Goal: Information Seeking & Learning: Learn about a topic

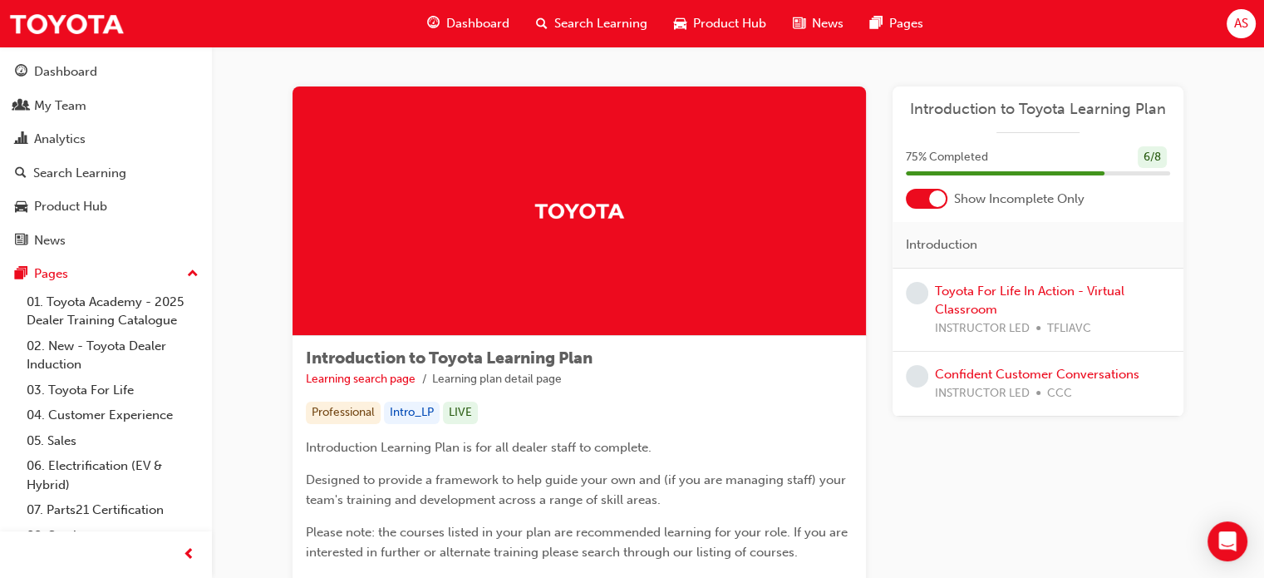
click at [474, 21] on span "Dashboard" at bounding box center [477, 23] width 63 height 19
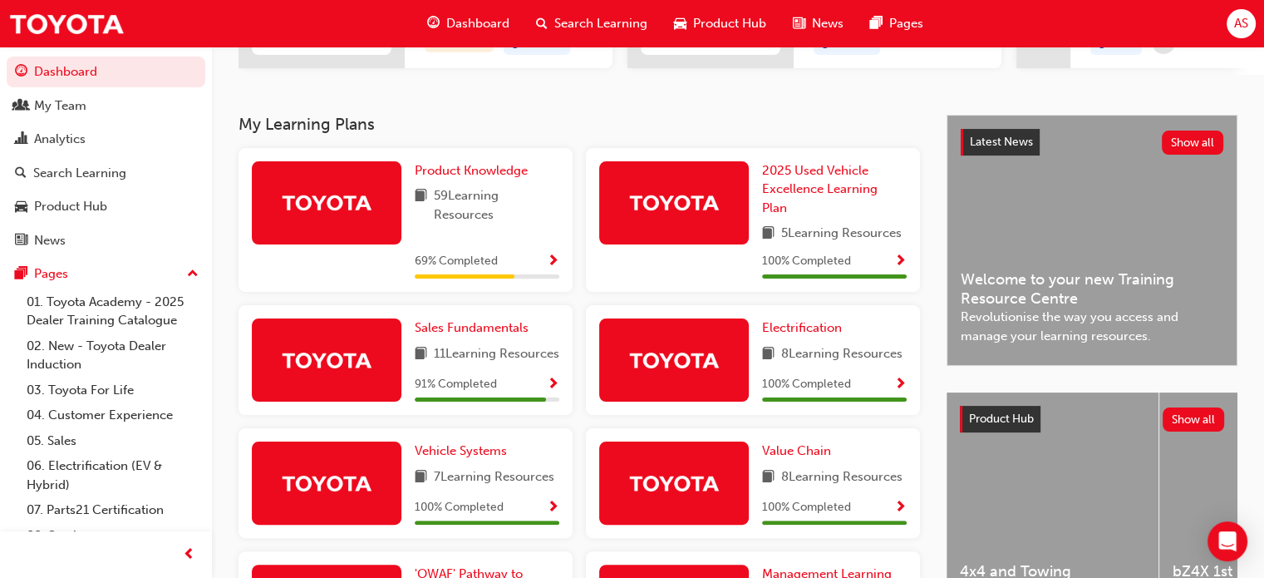
scroll to position [415, 0]
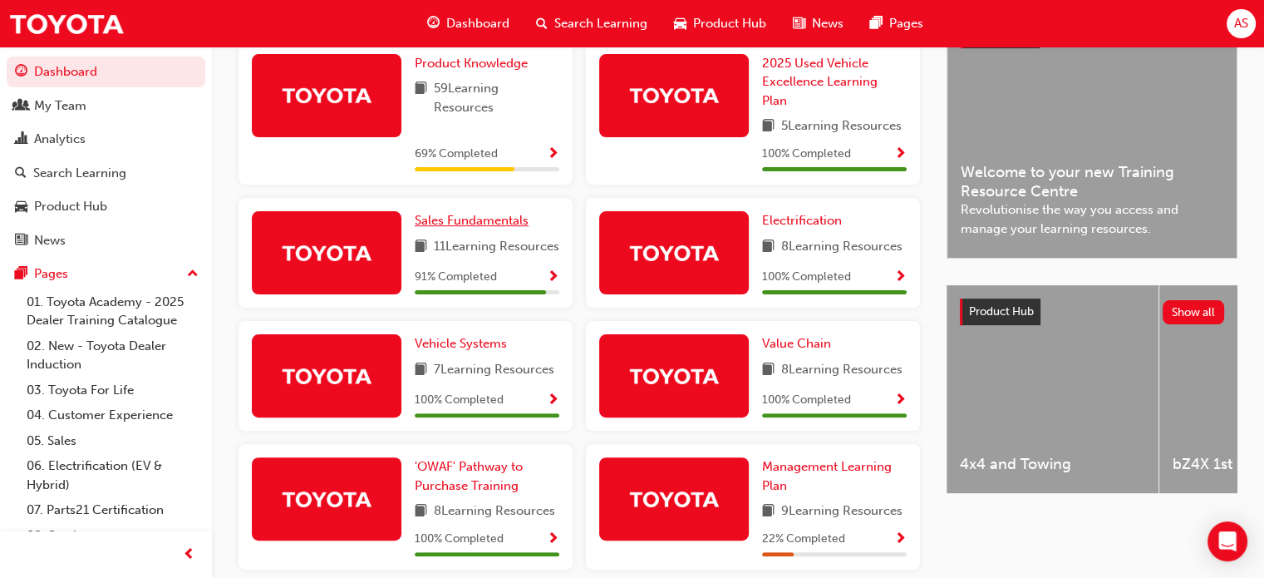
click at [476, 225] on span "Sales Fundamentals" at bounding box center [472, 220] width 114 height 15
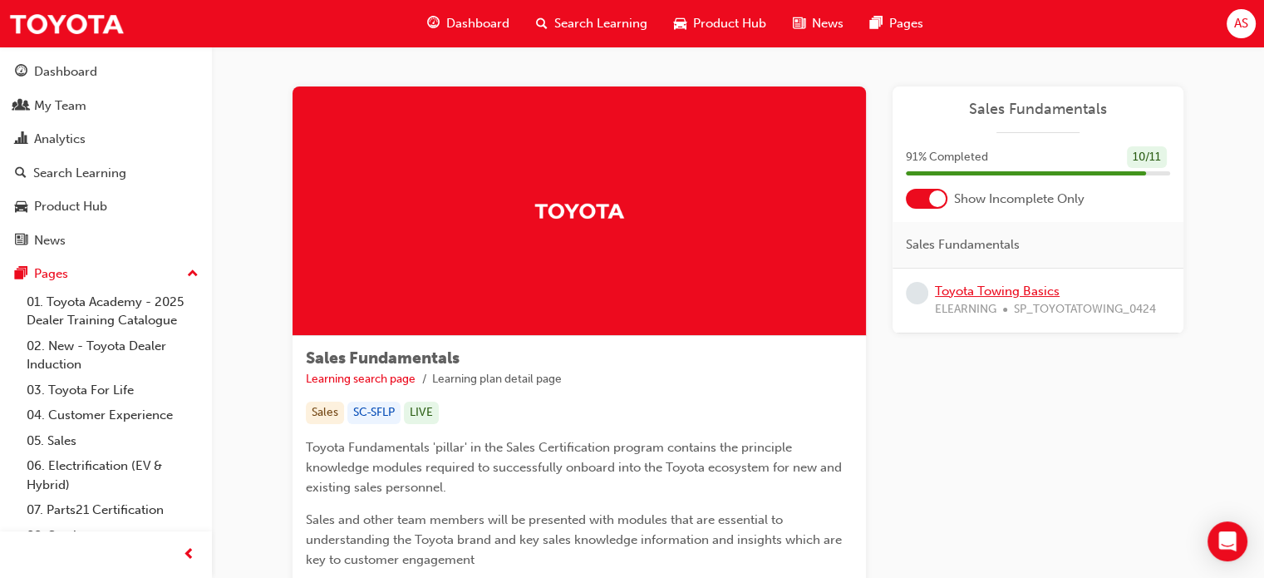
click at [998, 292] on link "Toyota Towing Basics" at bounding box center [997, 290] width 125 height 15
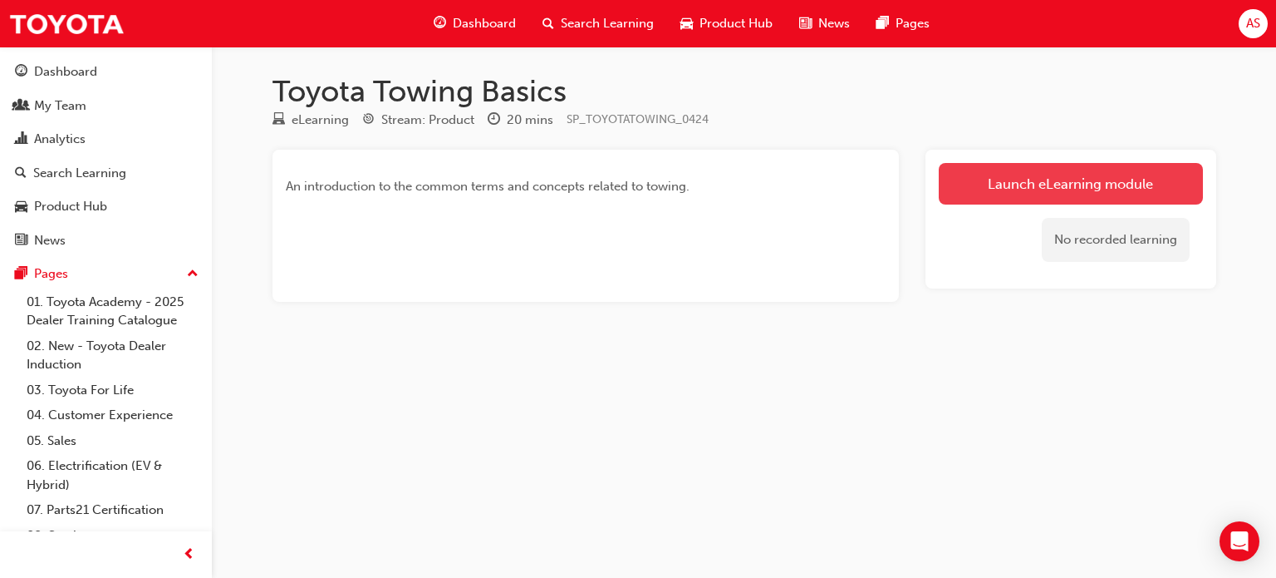
click at [1055, 184] on link "Launch eLearning module" at bounding box center [1071, 184] width 264 height 42
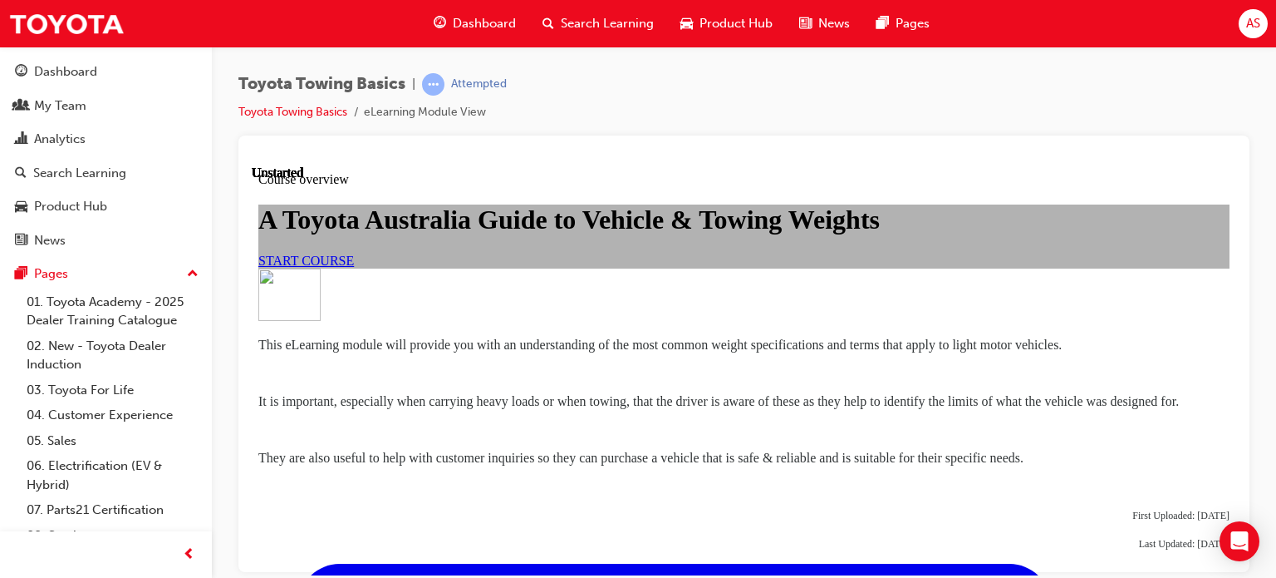
click at [354, 267] on span "START COURSE" at bounding box center [306, 260] width 96 height 14
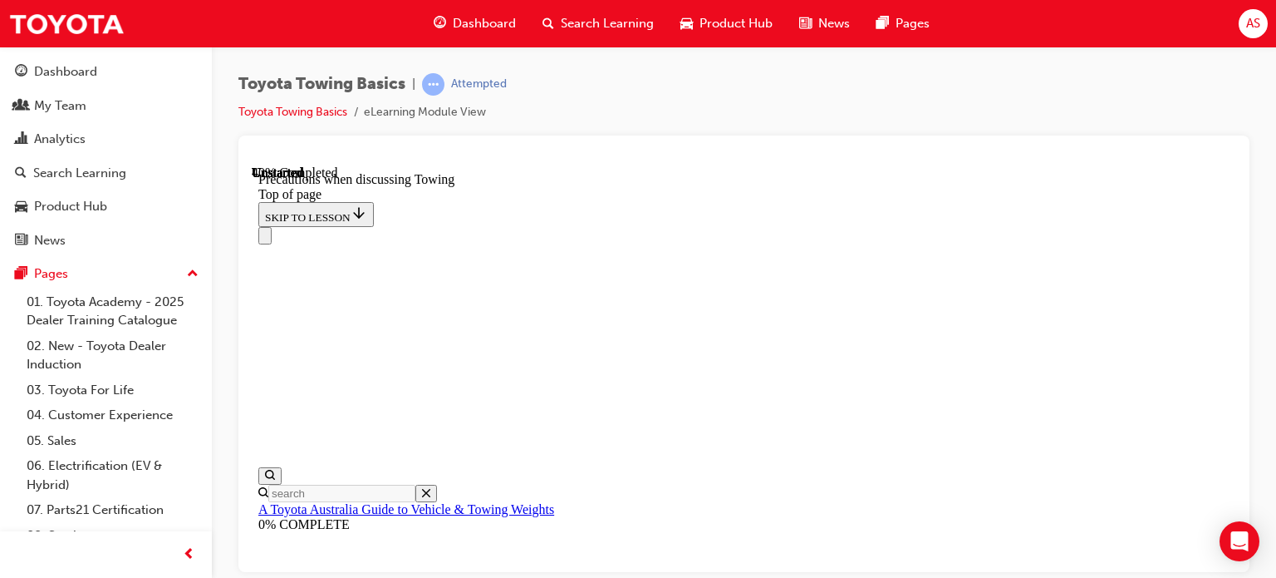
scroll to position [1163, 0]
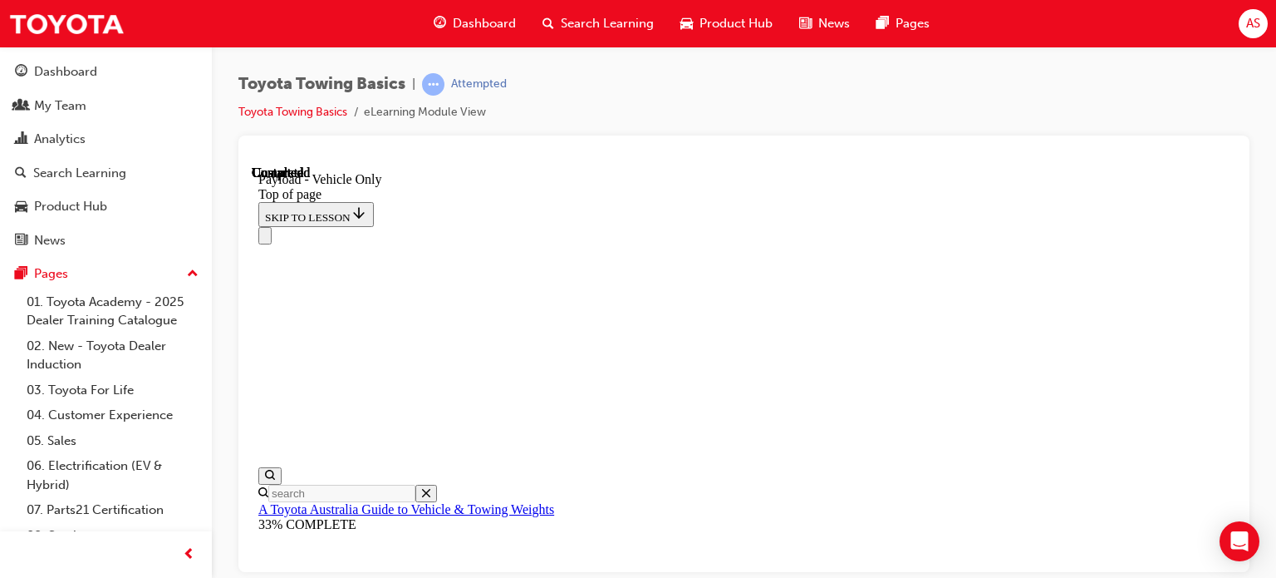
scroll to position [2539, 0]
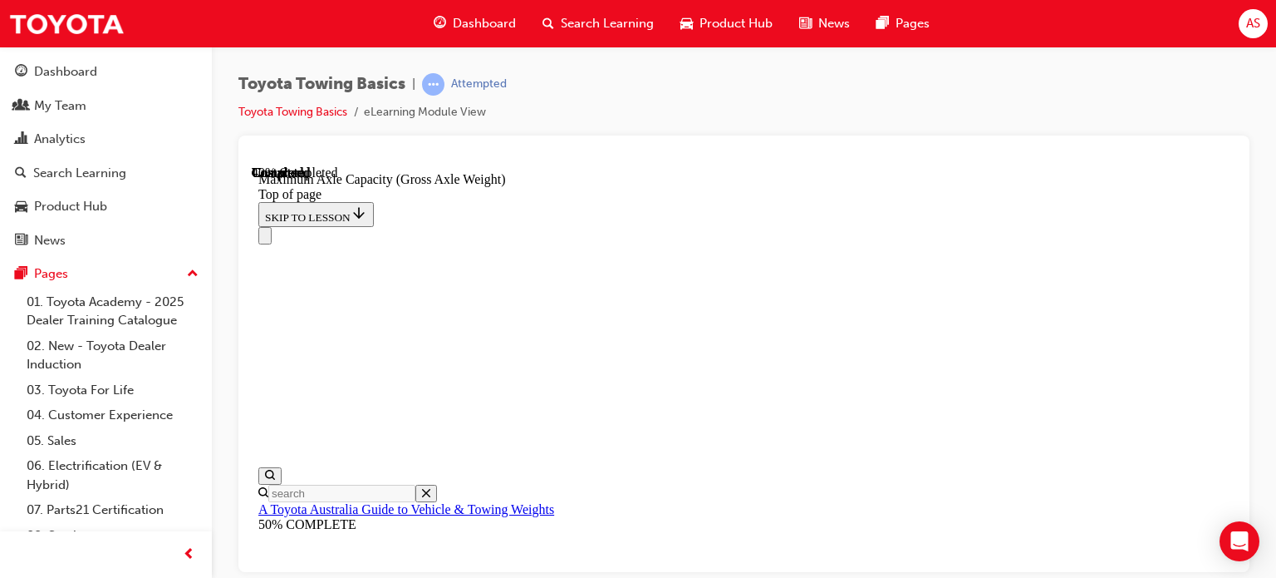
scroll to position [1581, 0]
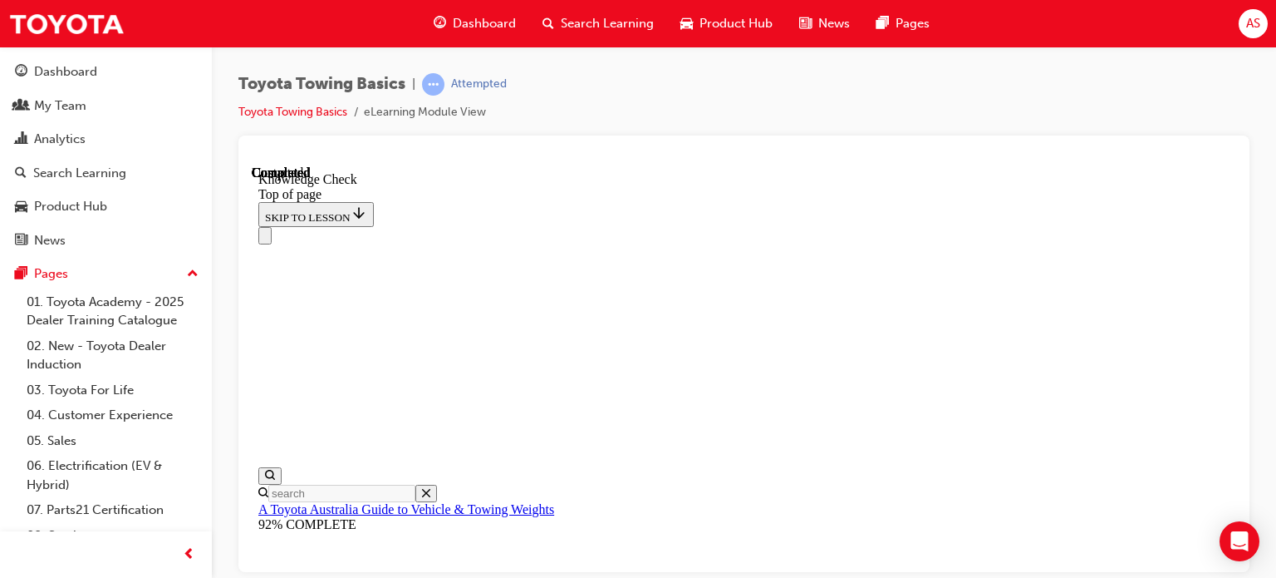
scroll to position [464, 0]
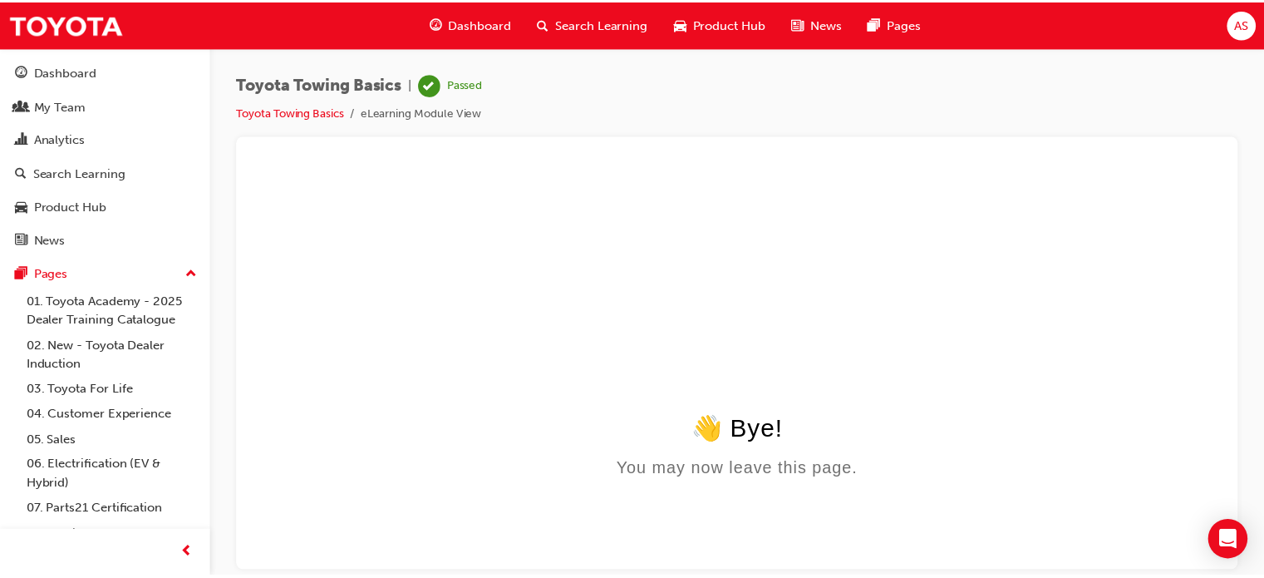
scroll to position [0, 0]
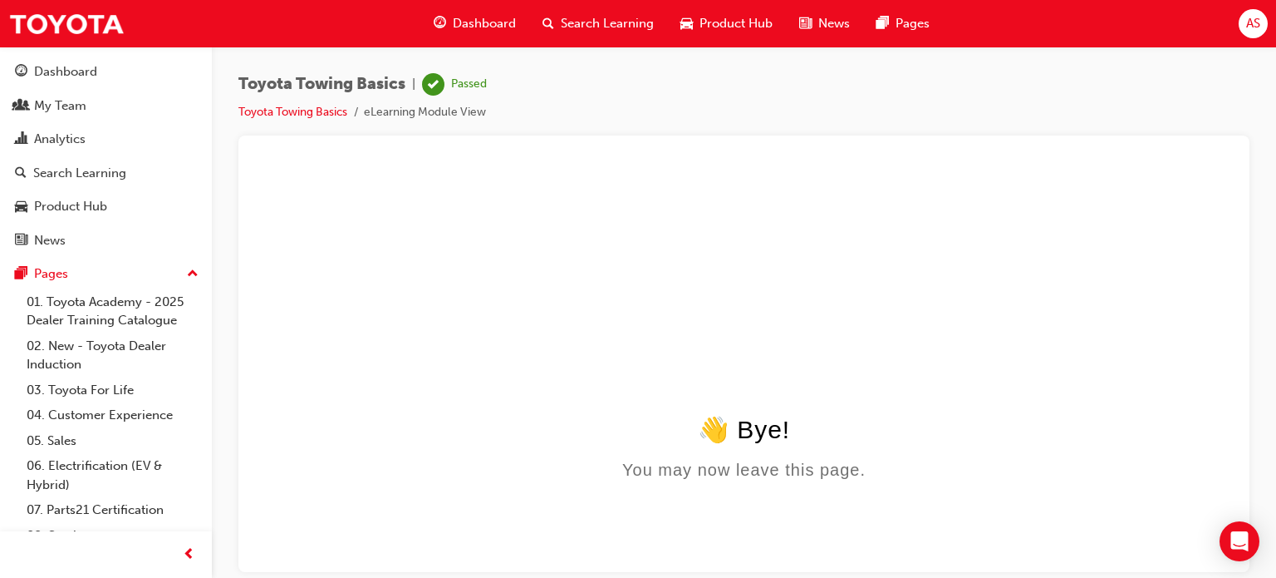
click at [489, 17] on span "Dashboard" at bounding box center [484, 23] width 63 height 19
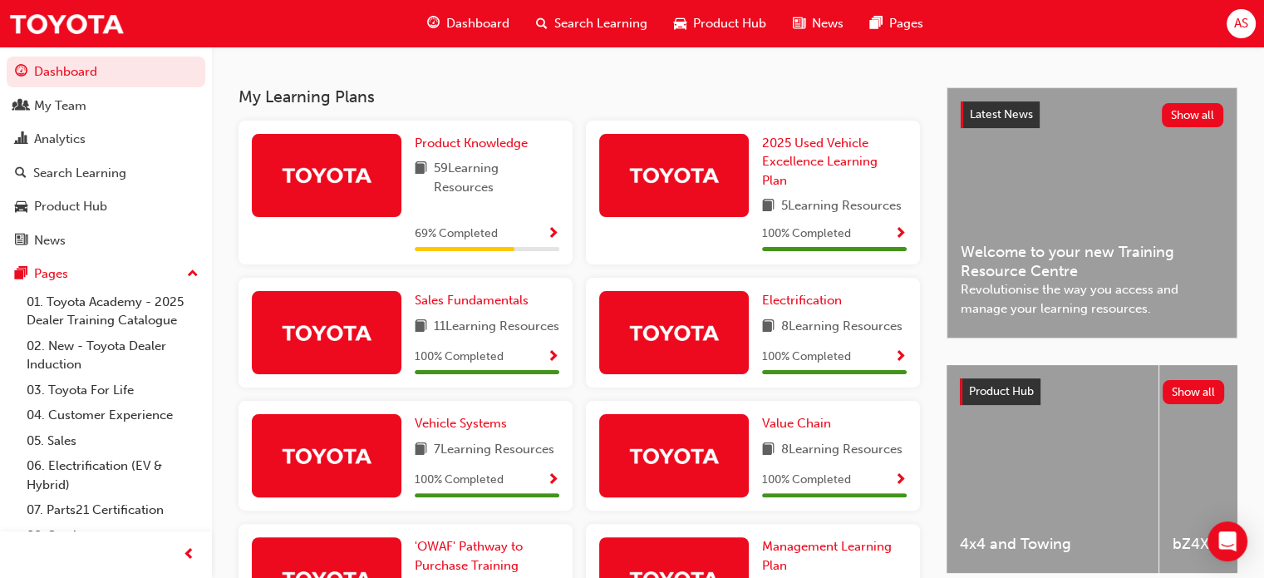
scroll to position [234, 0]
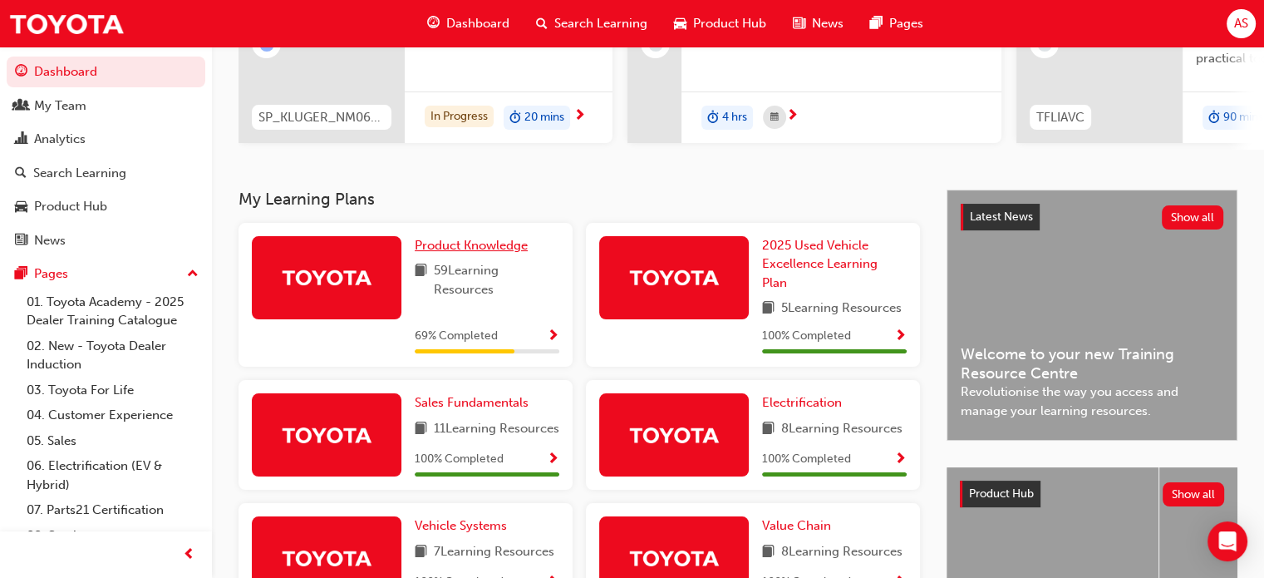
click at [476, 251] on span "Product Knowledge" at bounding box center [471, 245] width 113 height 15
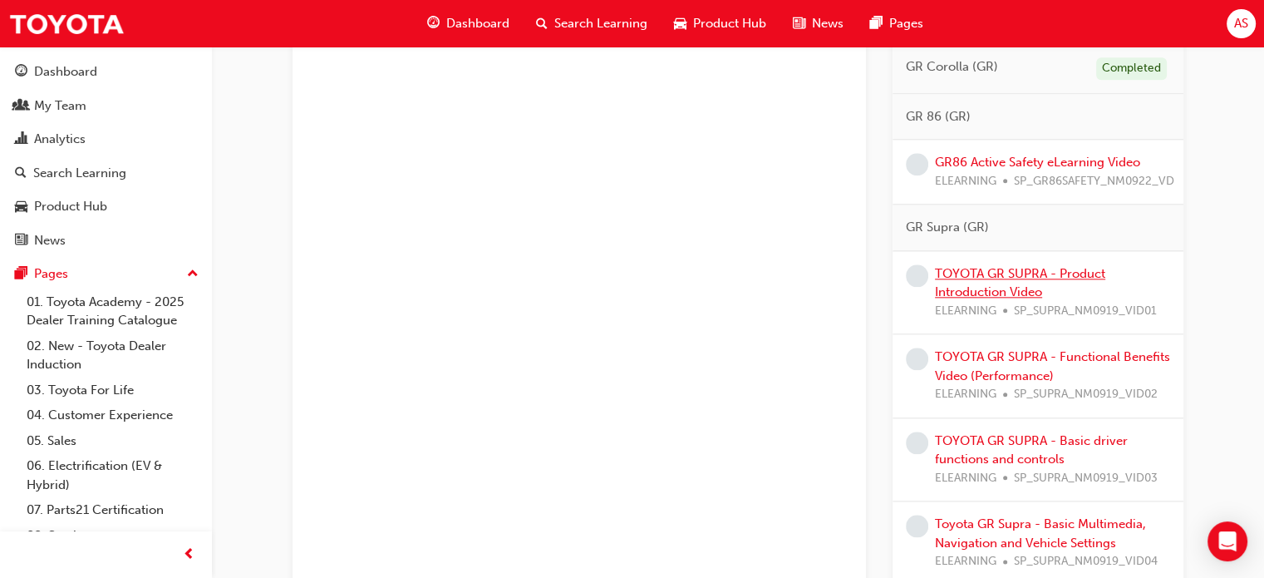
scroll to position [1745, 0]
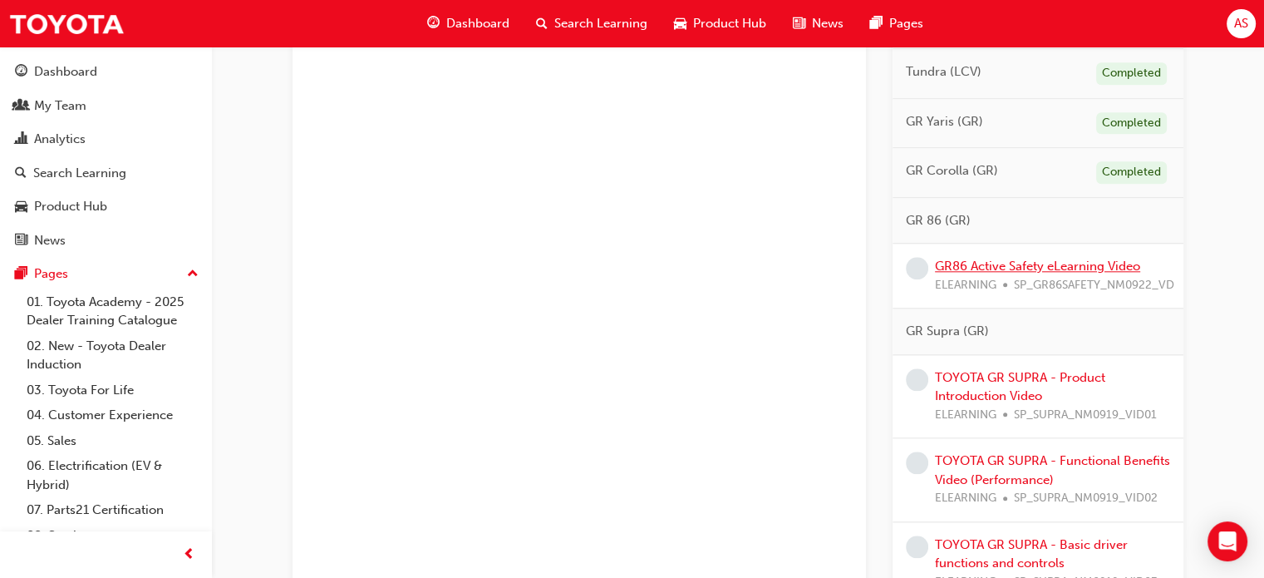
click at [1020, 261] on link "GR86 Active Safety eLearning Video" at bounding box center [1037, 265] width 205 height 15
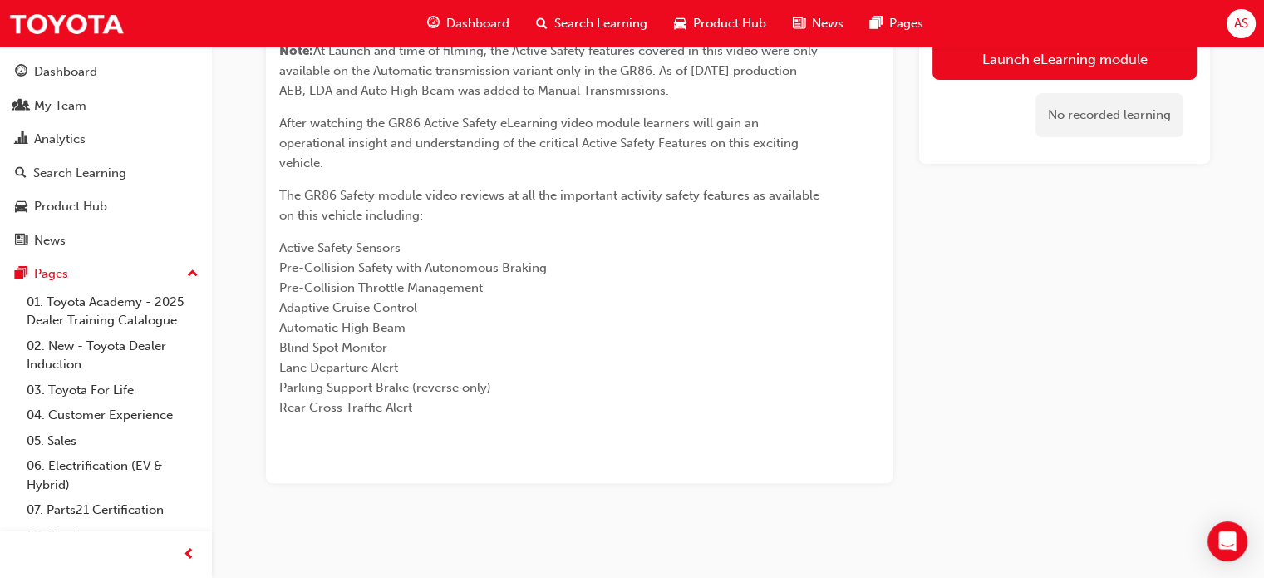
scroll to position [292, 0]
click at [1037, 55] on link "Launch eLearning module" at bounding box center [1064, 59] width 264 height 42
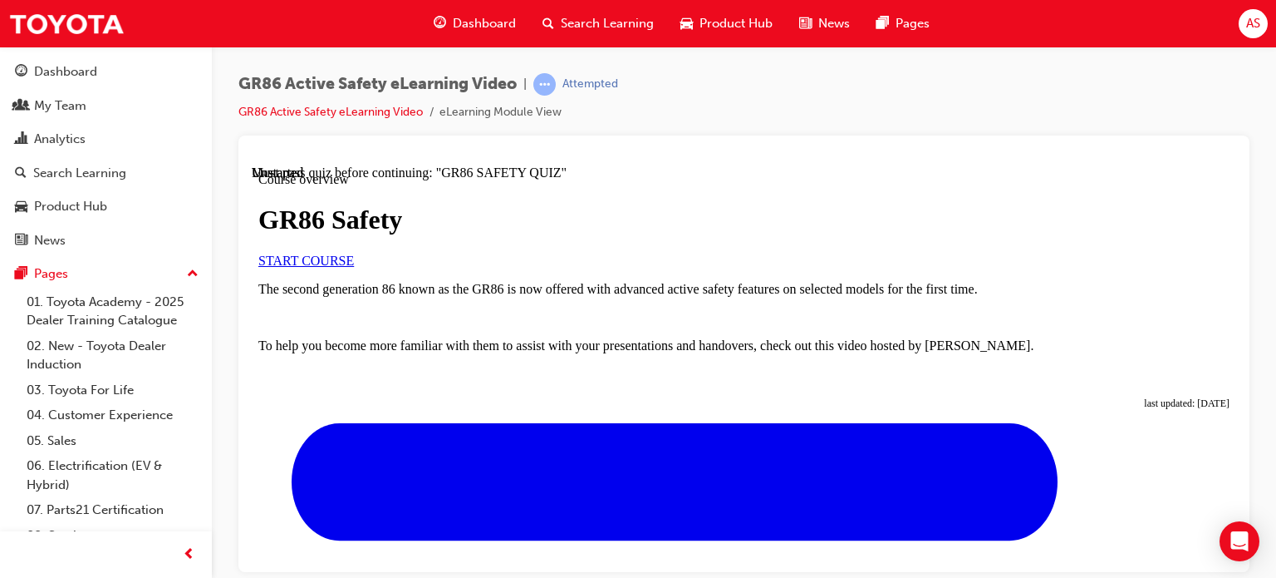
click at [354, 267] on span "START COURSE" at bounding box center [306, 260] width 96 height 14
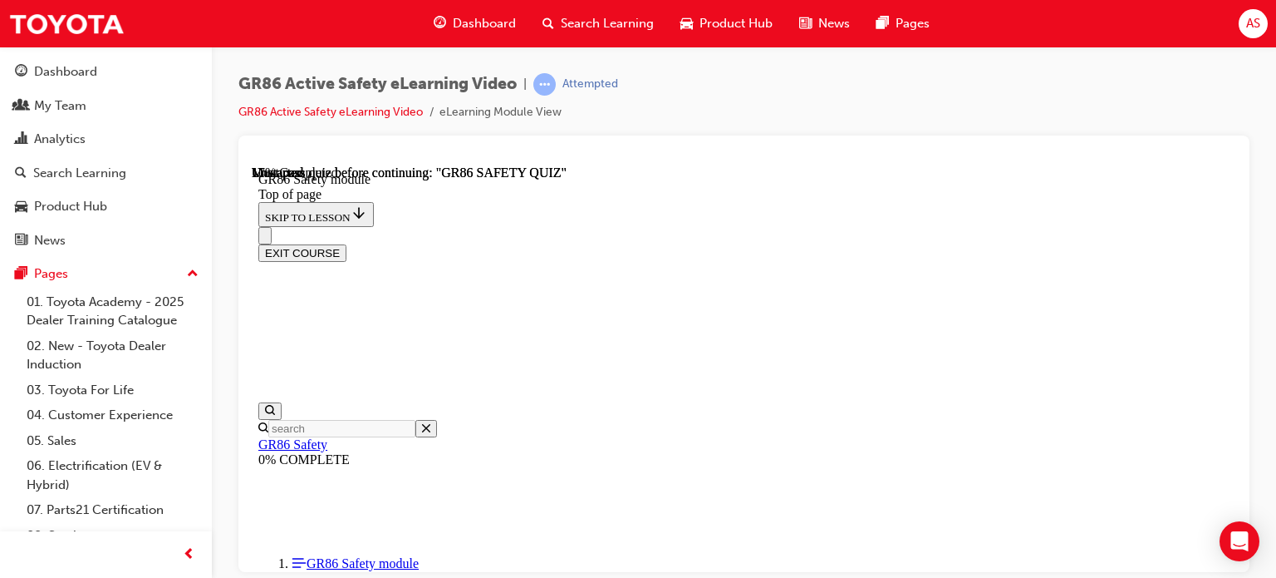
scroll to position [52, 0]
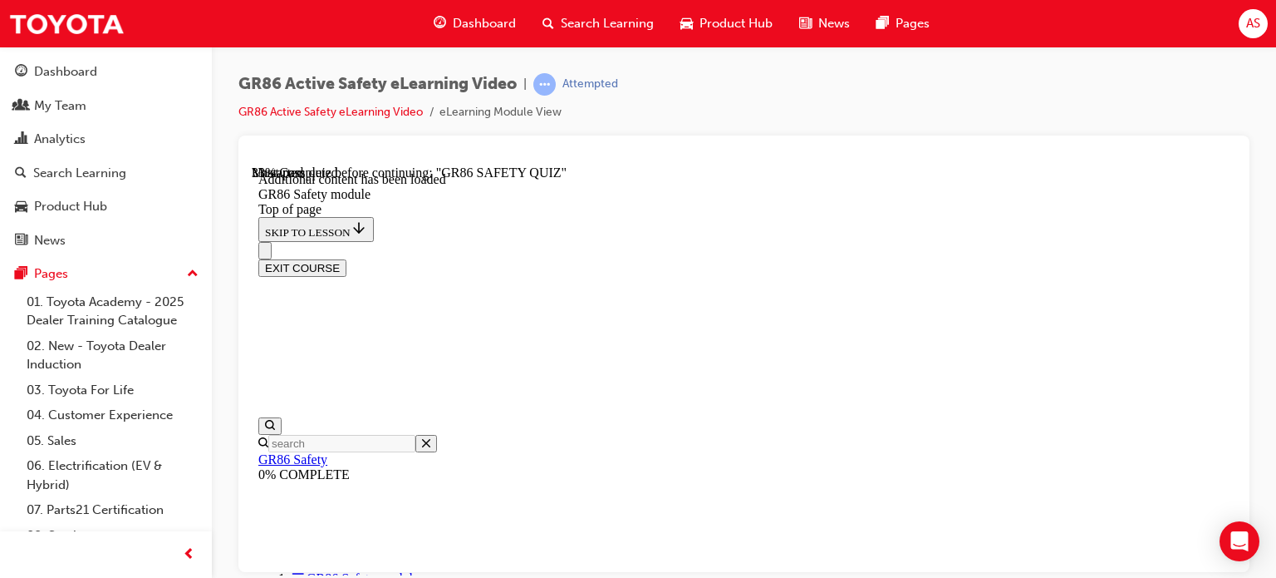
scroll to position [527, 0]
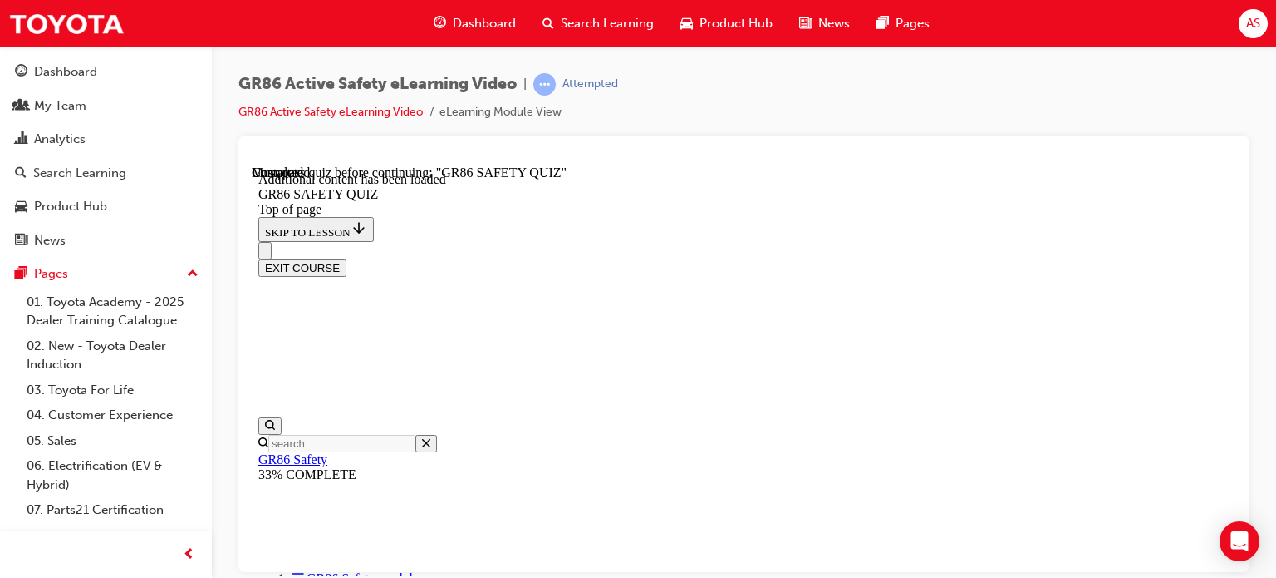
scroll to position [52, 0]
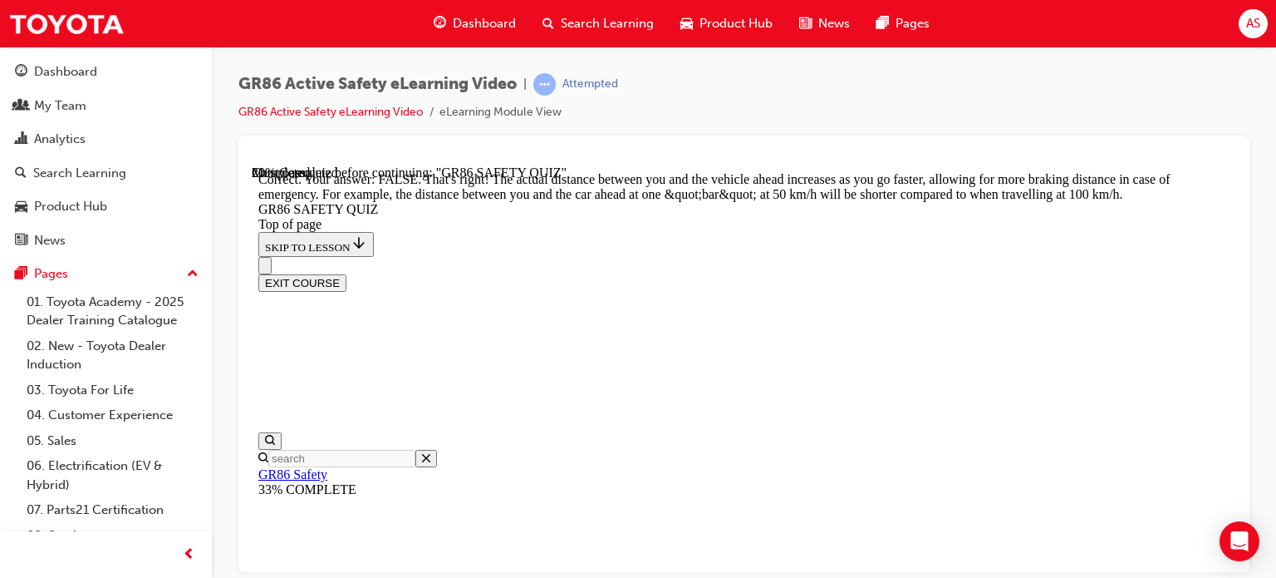
scroll to position [860, 0]
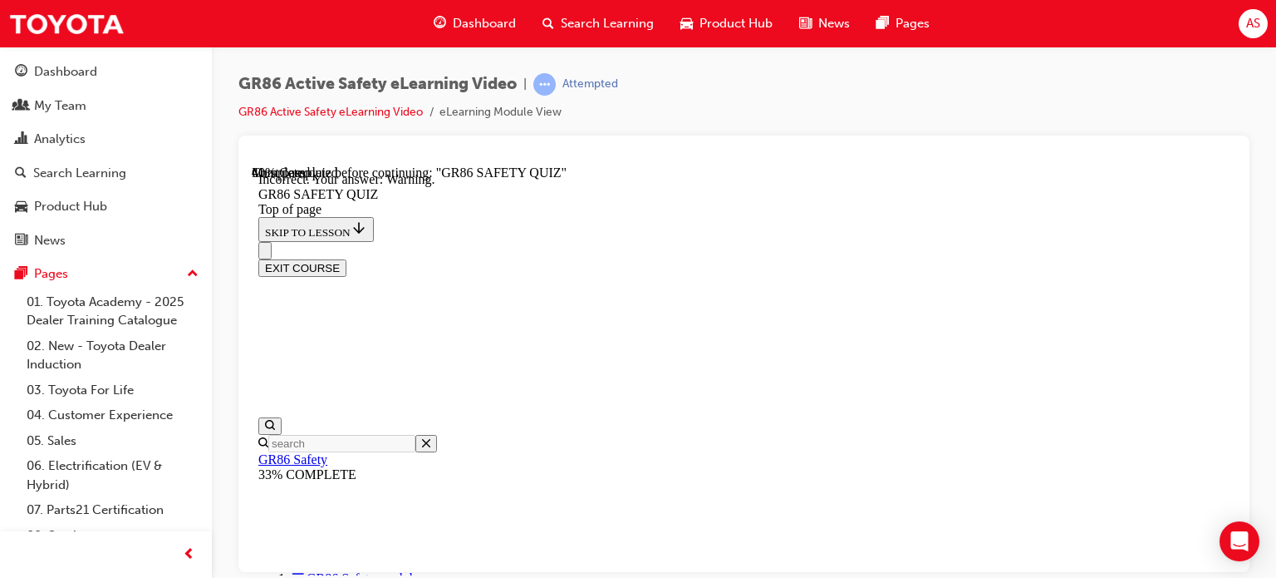
scroll to position [755, 0]
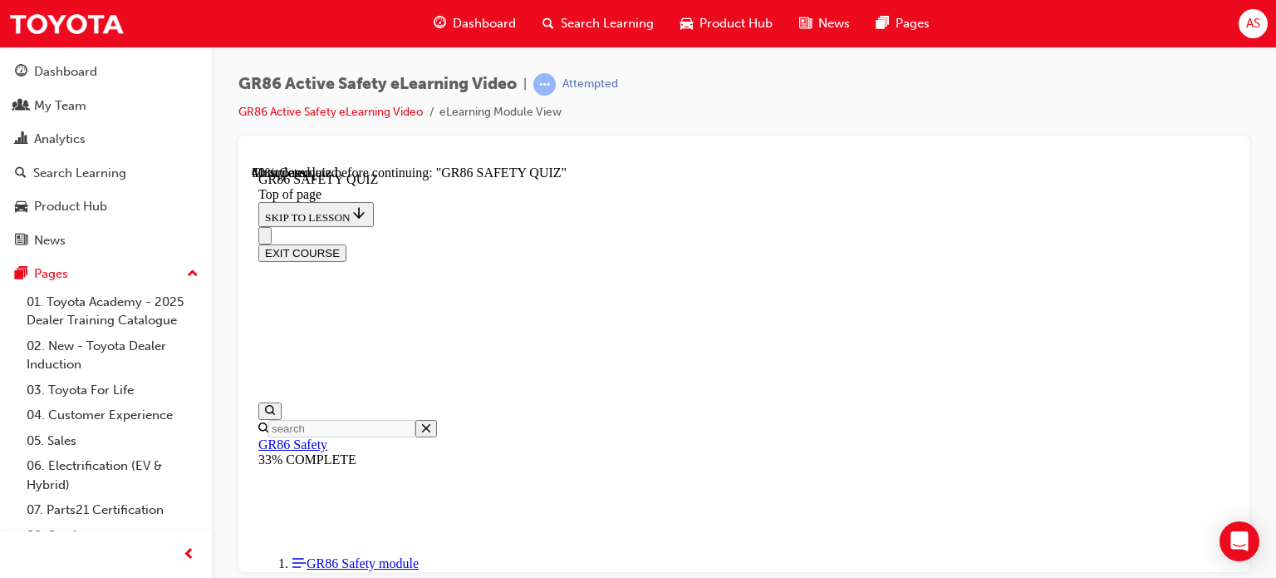
scroll to position [299, 0]
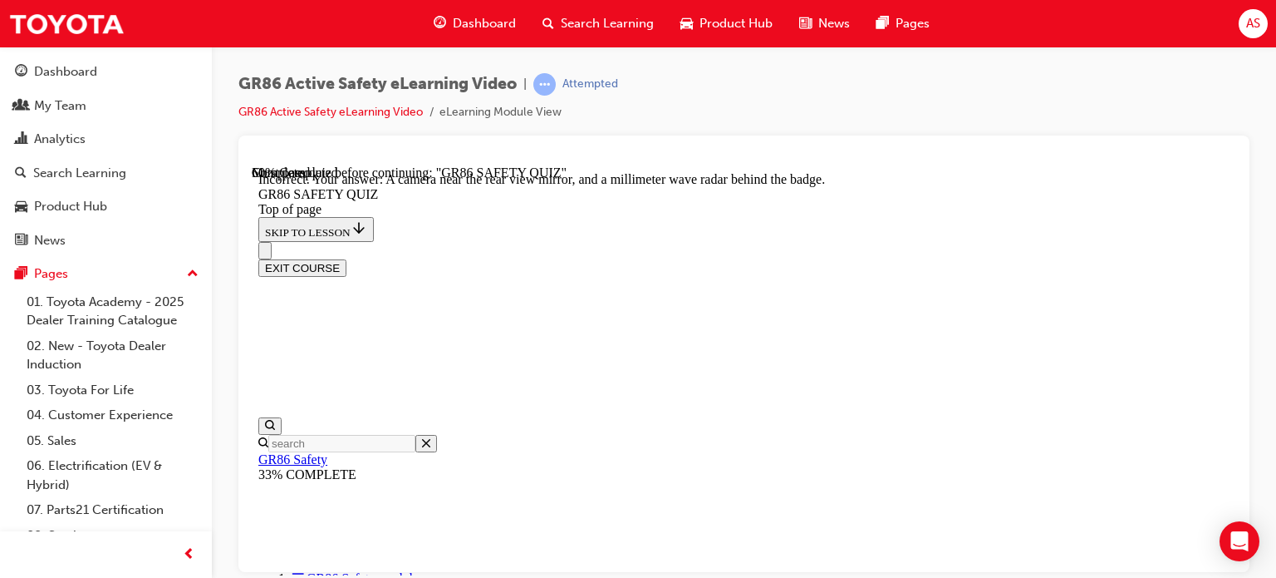
scroll to position [480, 0]
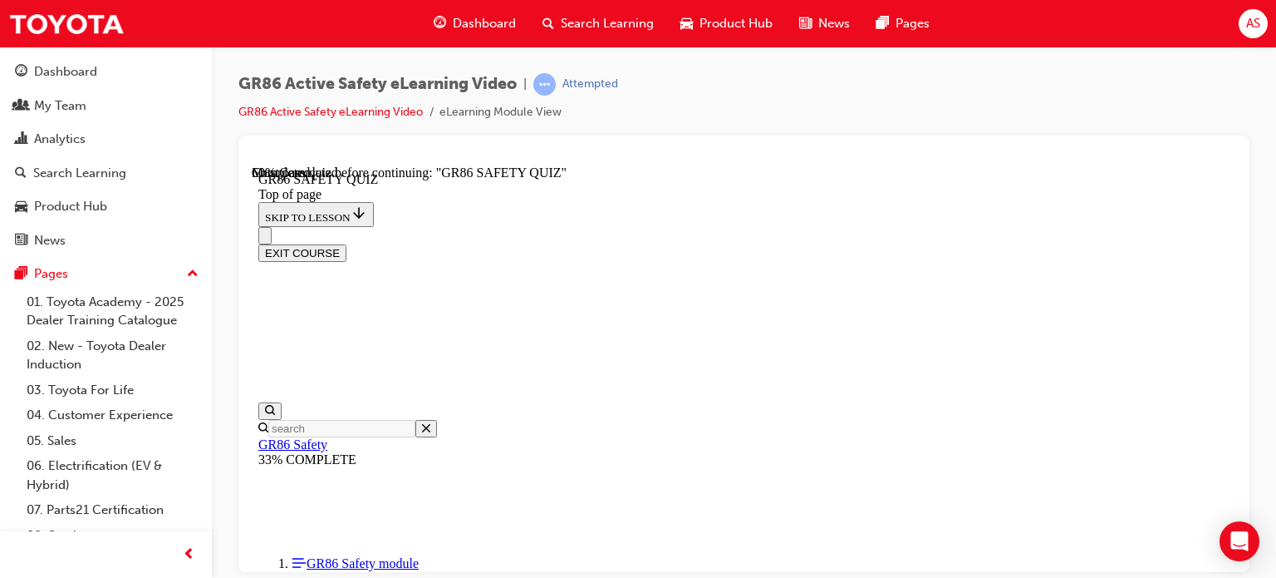
scroll to position [549, 0]
drag, startPoint x: 667, startPoint y: 332, endPoint x: 668, endPoint y: 346, distance: 13.3
drag, startPoint x: 666, startPoint y: 385, endPoint x: 664, endPoint y: 410, distance: 25.1
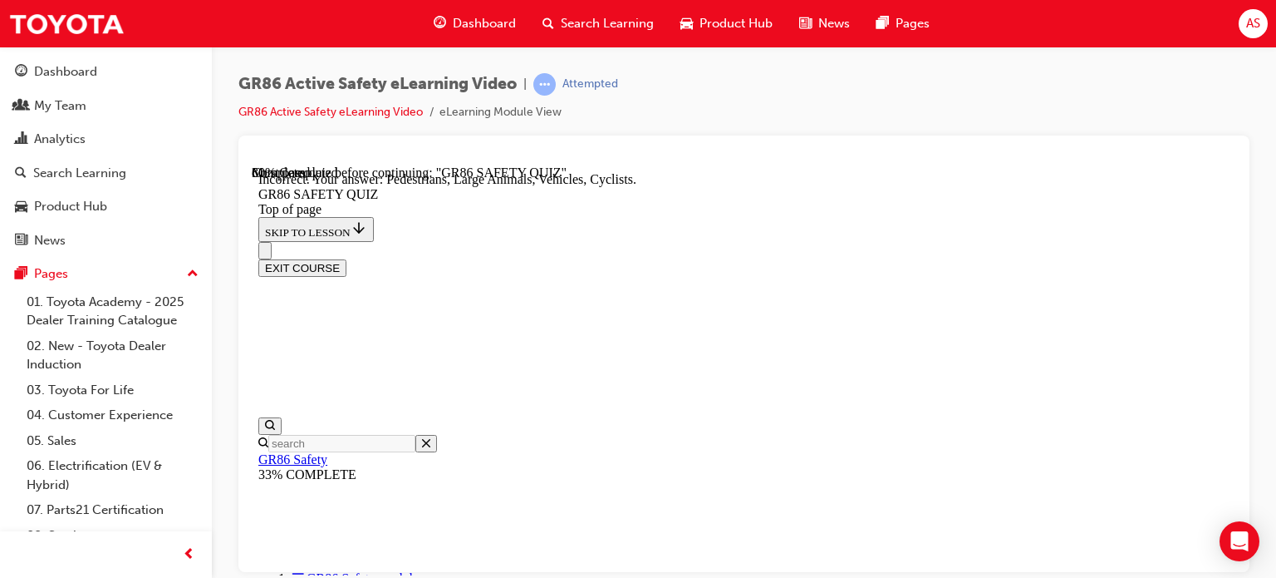
scroll to position [515, 0]
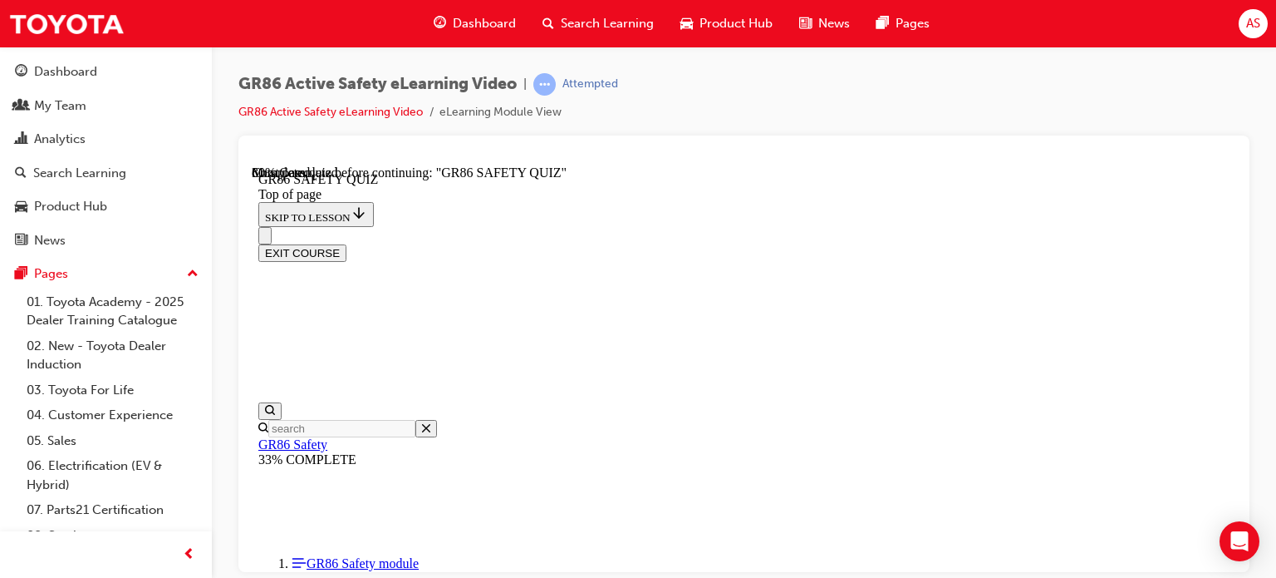
scroll to position [548, 0]
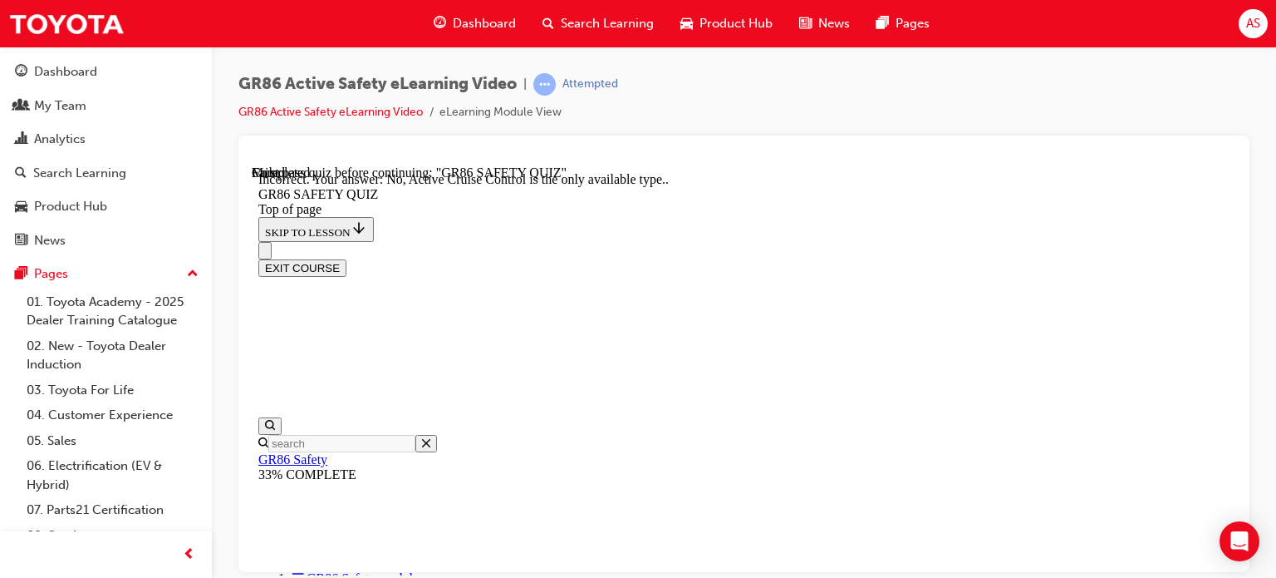
scroll to position [809, 0]
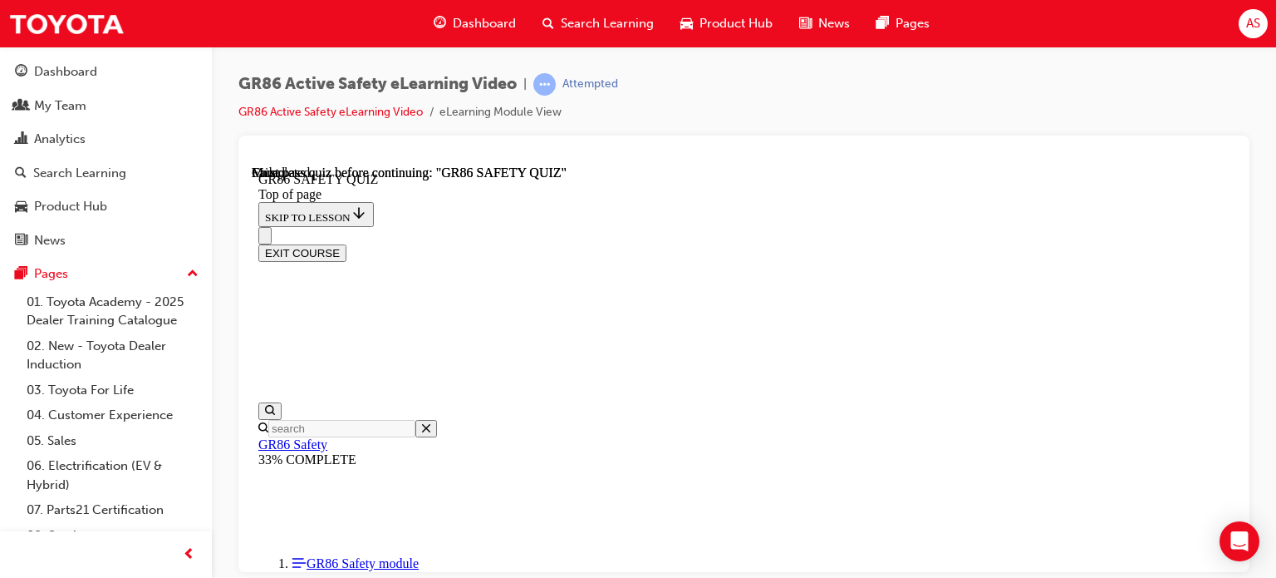
scroll to position [492, 0]
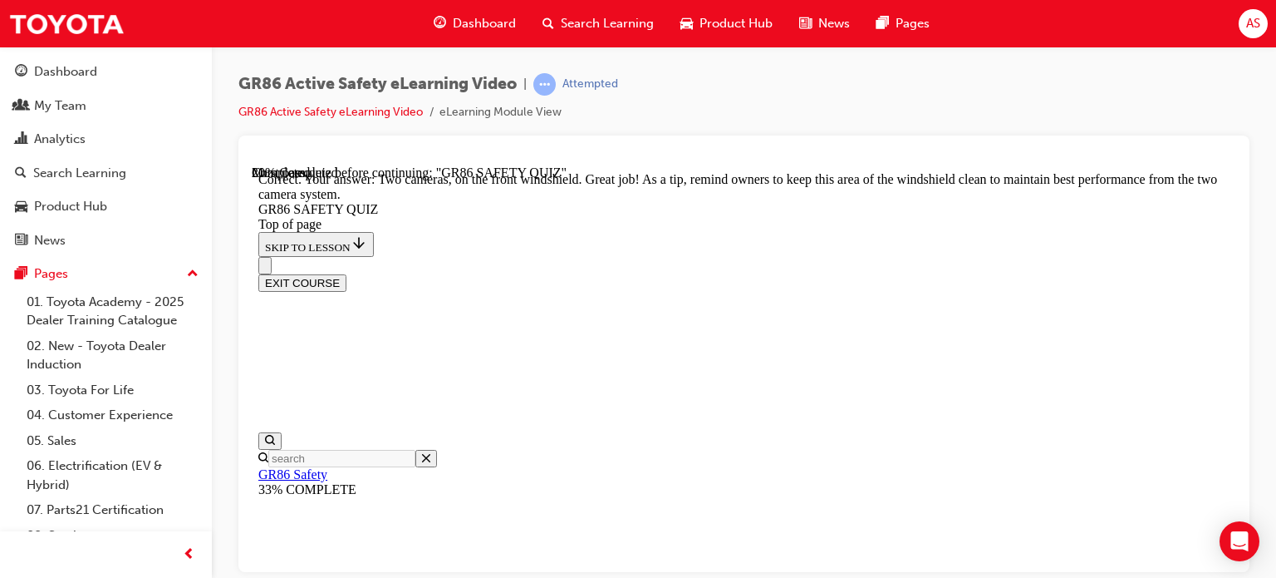
scroll to position [269, 0]
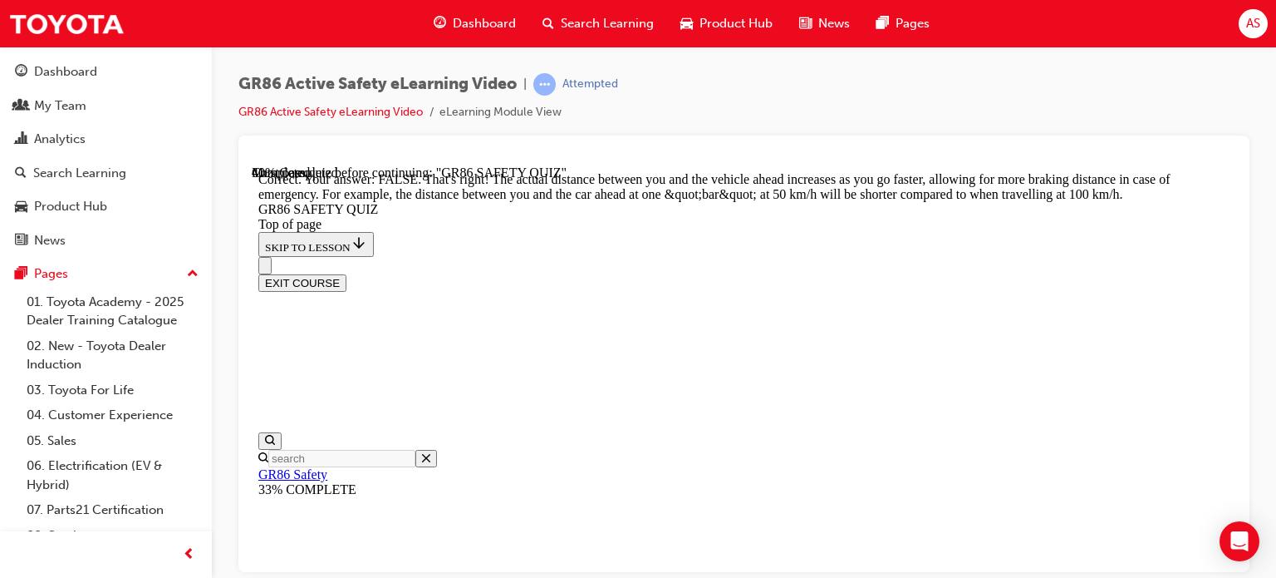
scroll to position [278, 0]
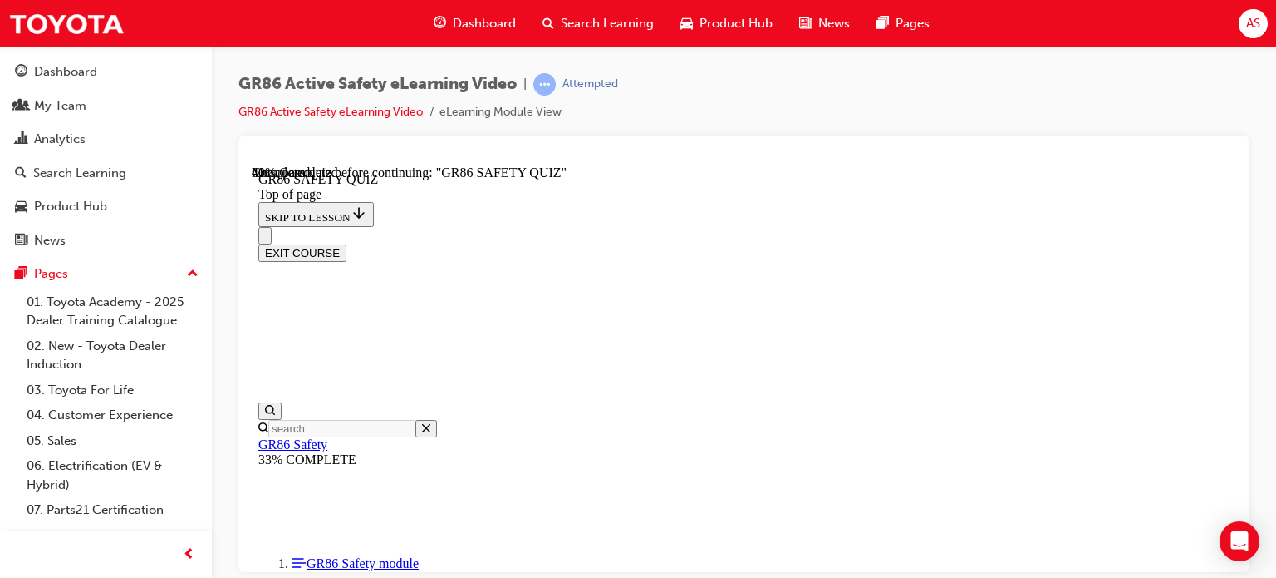
scroll to position [465, 0]
drag, startPoint x: 666, startPoint y: 546, endPoint x: 667, endPoint y: 538, distance: 8.5
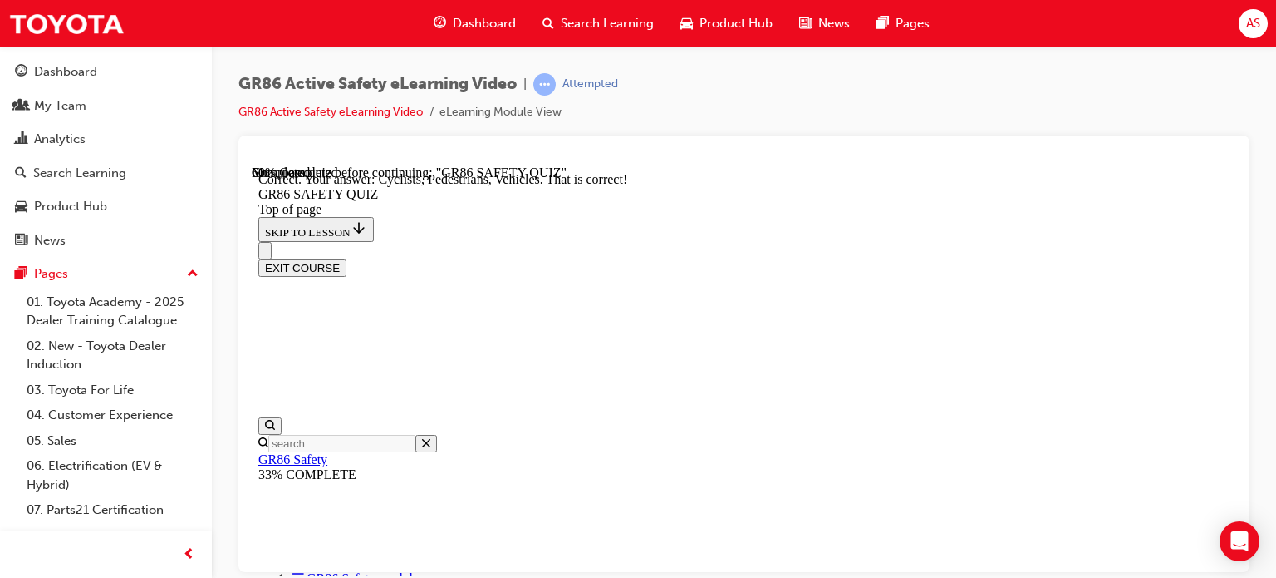
scroll to position [514, 0]
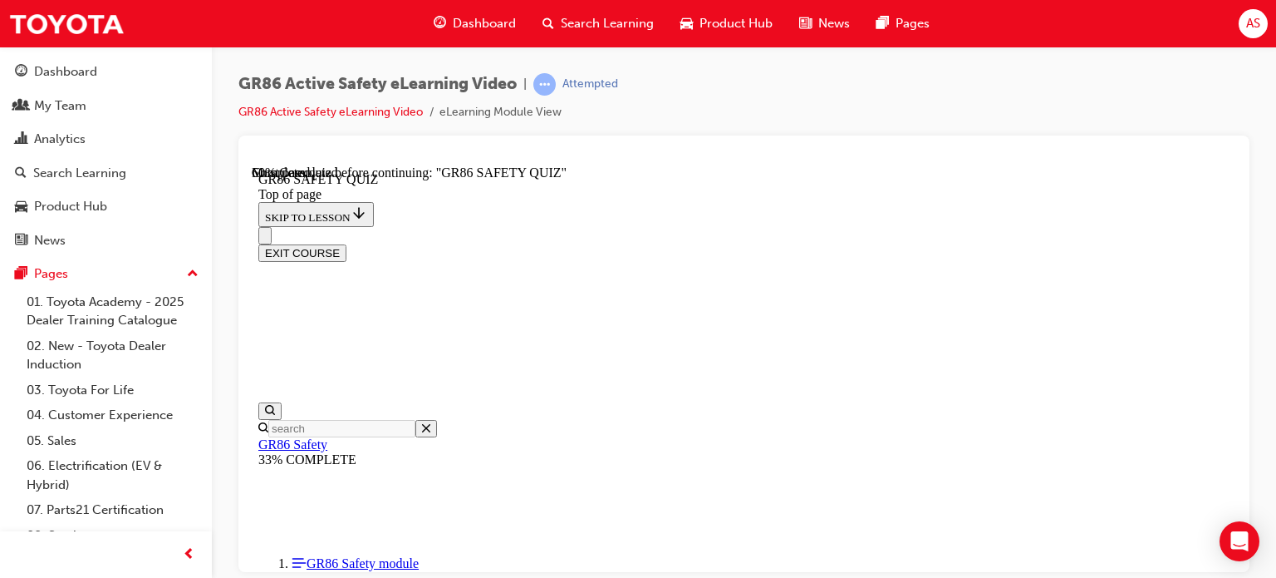
scroll to position [549, 0]
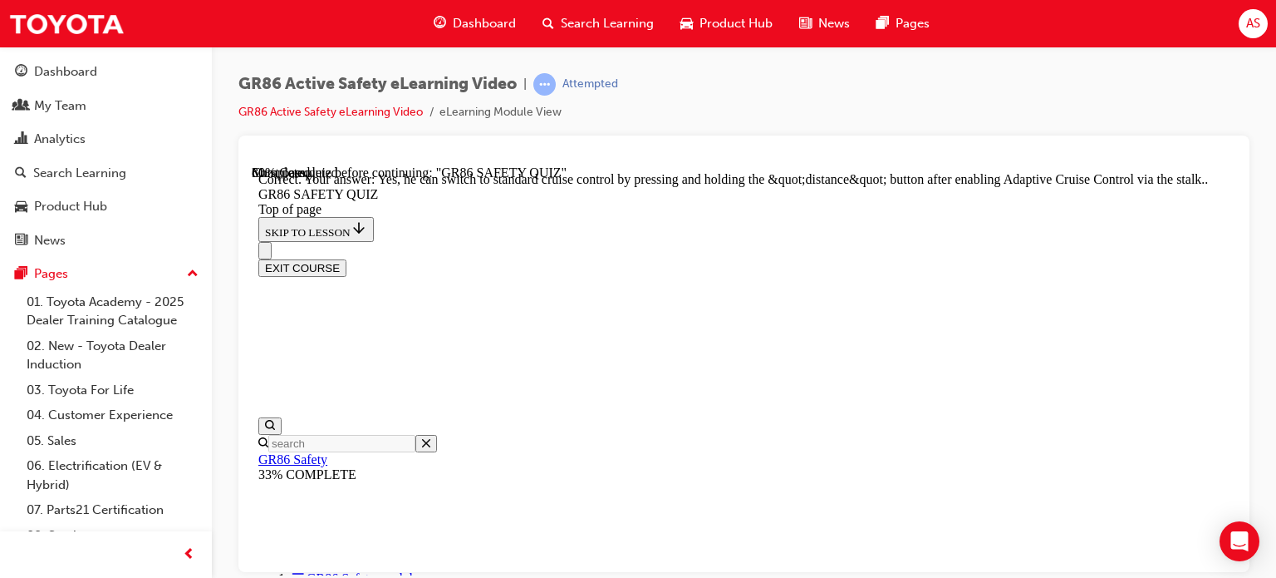
scroll to position [809, 0]
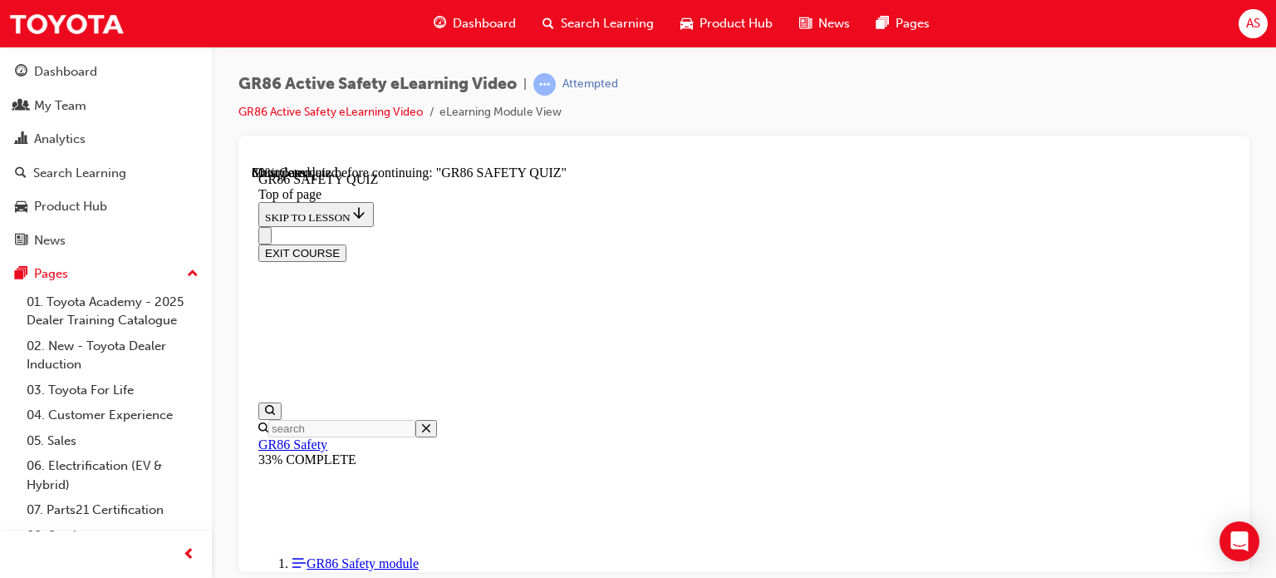
scroll to position [548, 0]
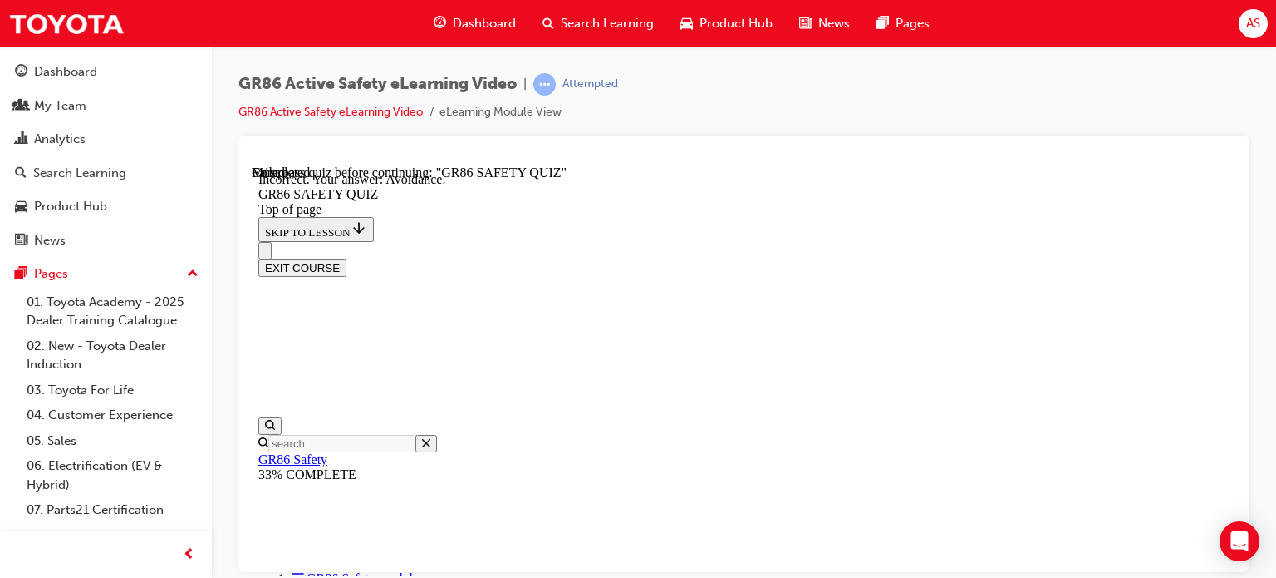
scroll to position [755, 0]
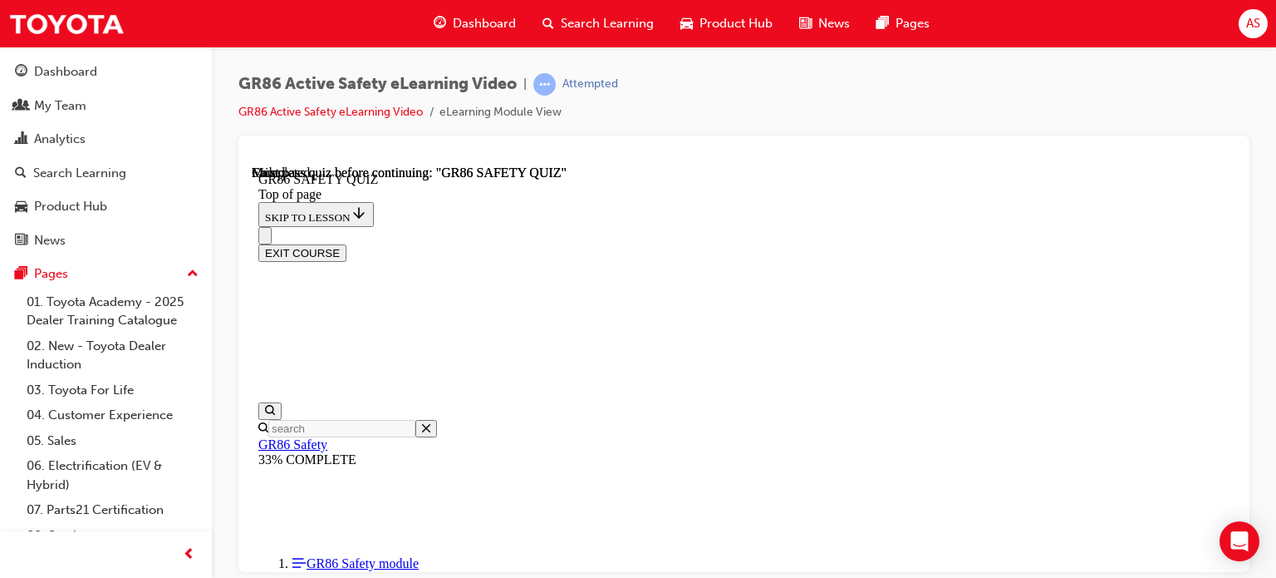
scroll to position [492, 0]
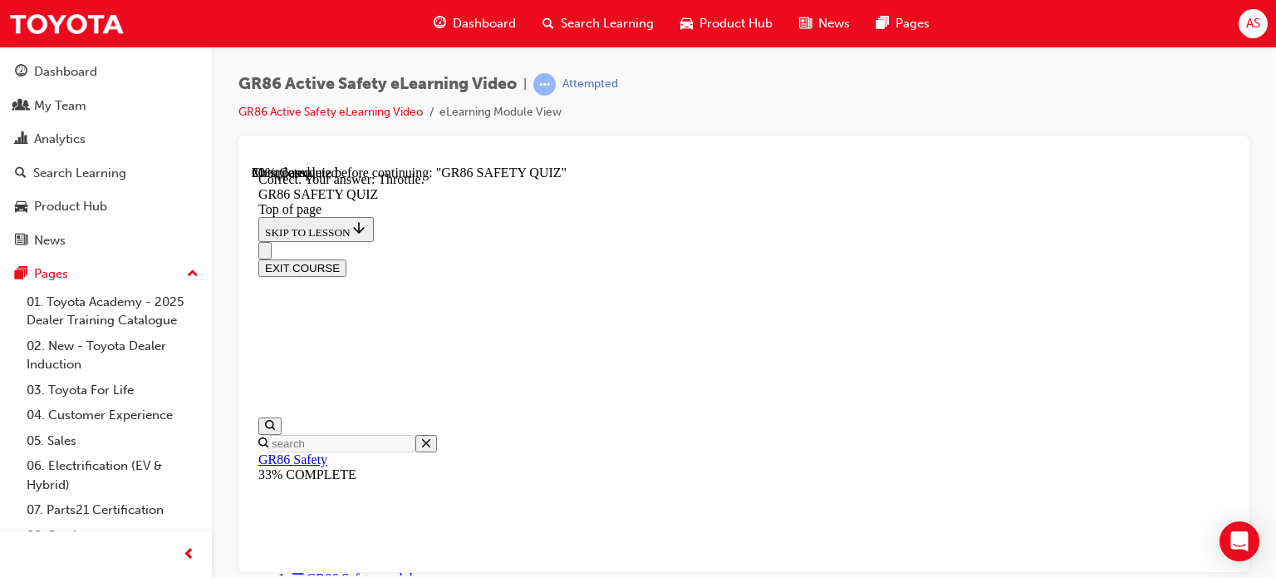
scroll to position [755, 0]
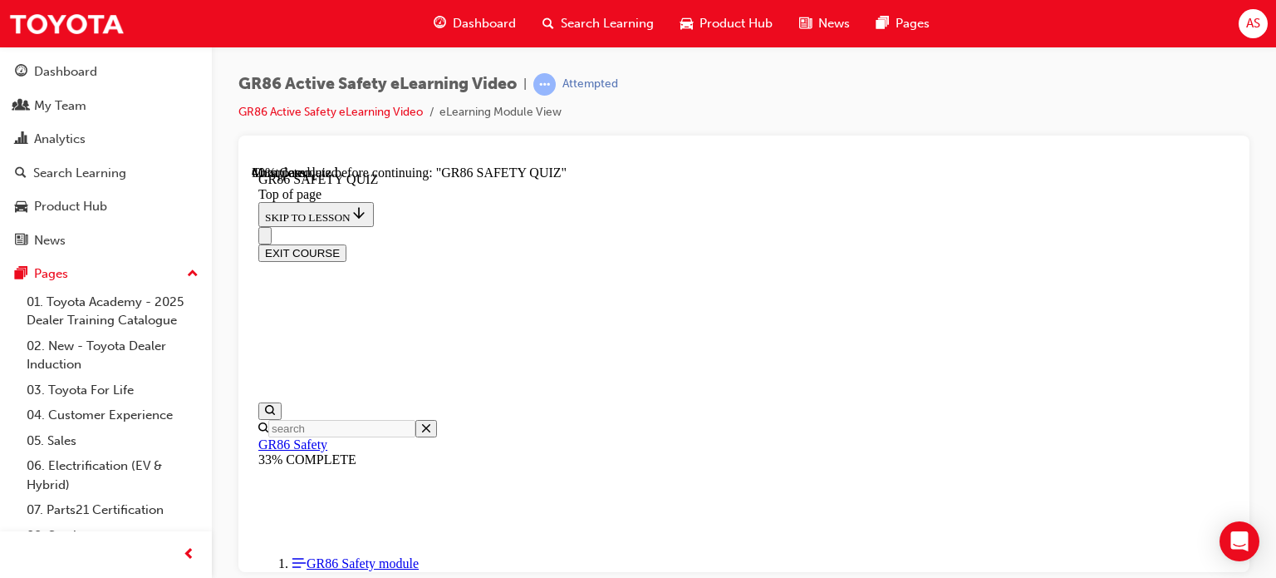
scroll to position [300, 0]
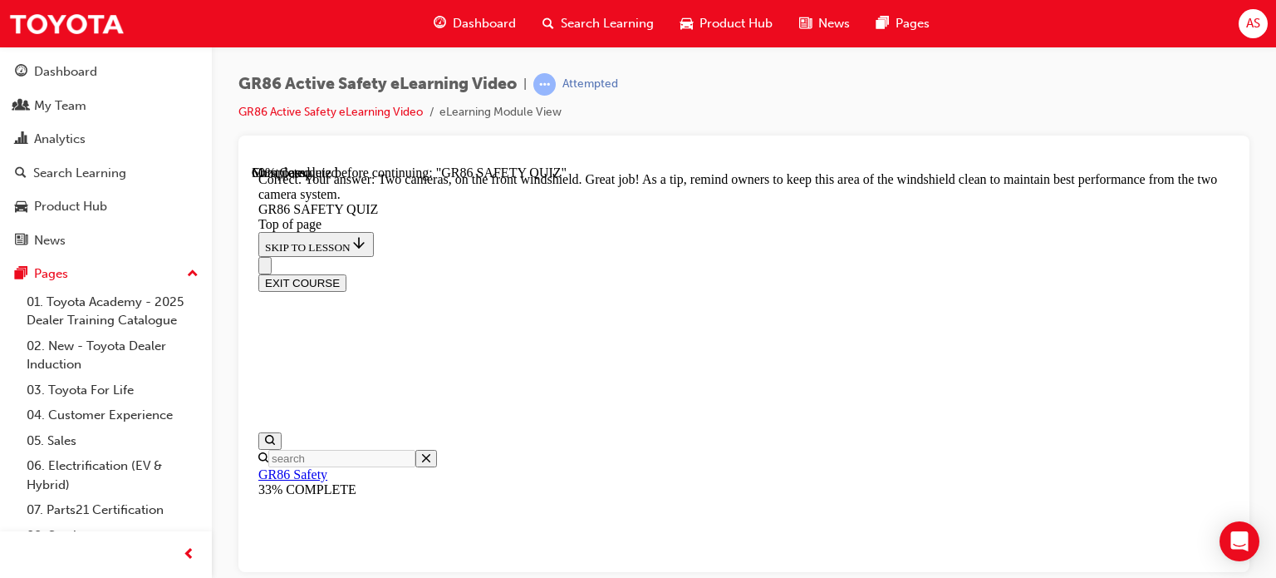
scroll to position [602, 0]
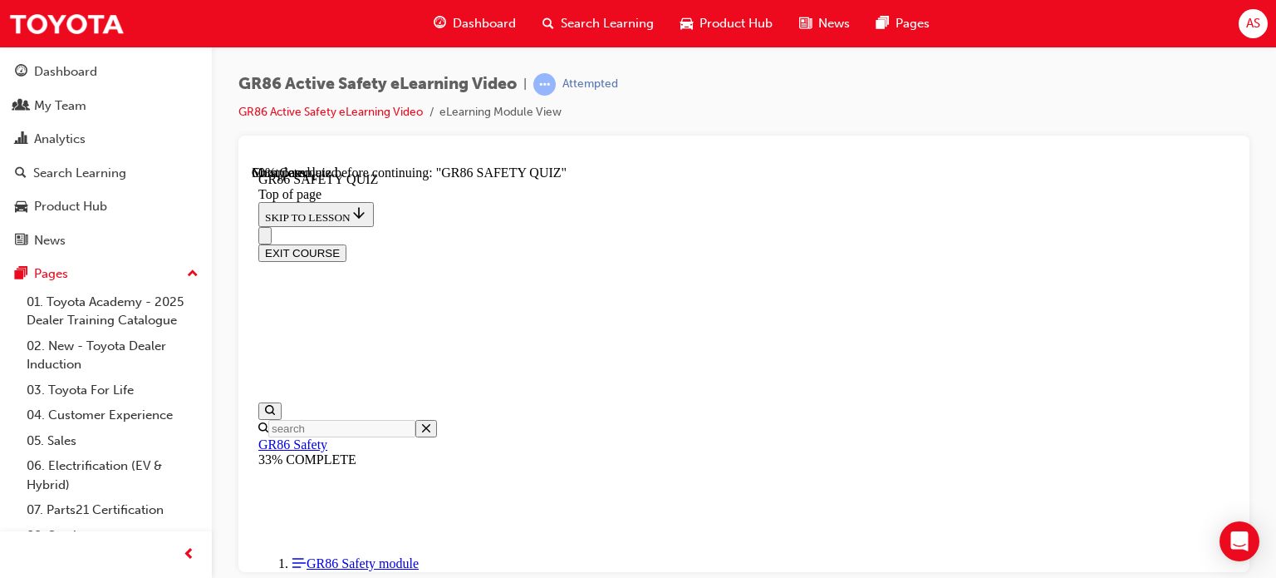
scroll to position [548, 0]
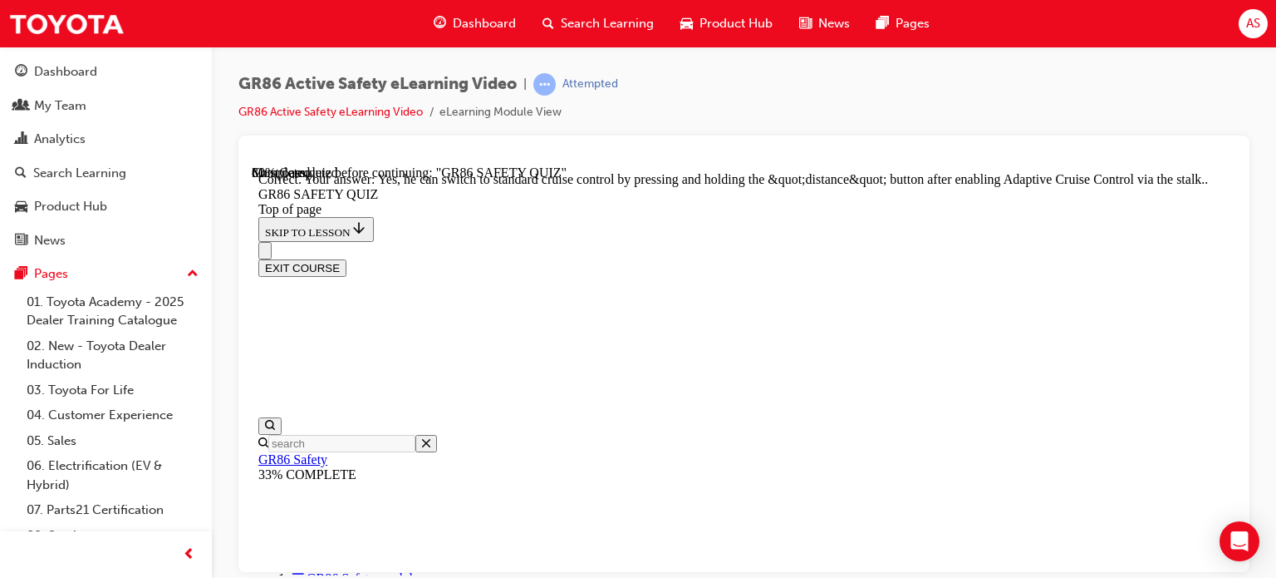
scroll to position [809, 0]
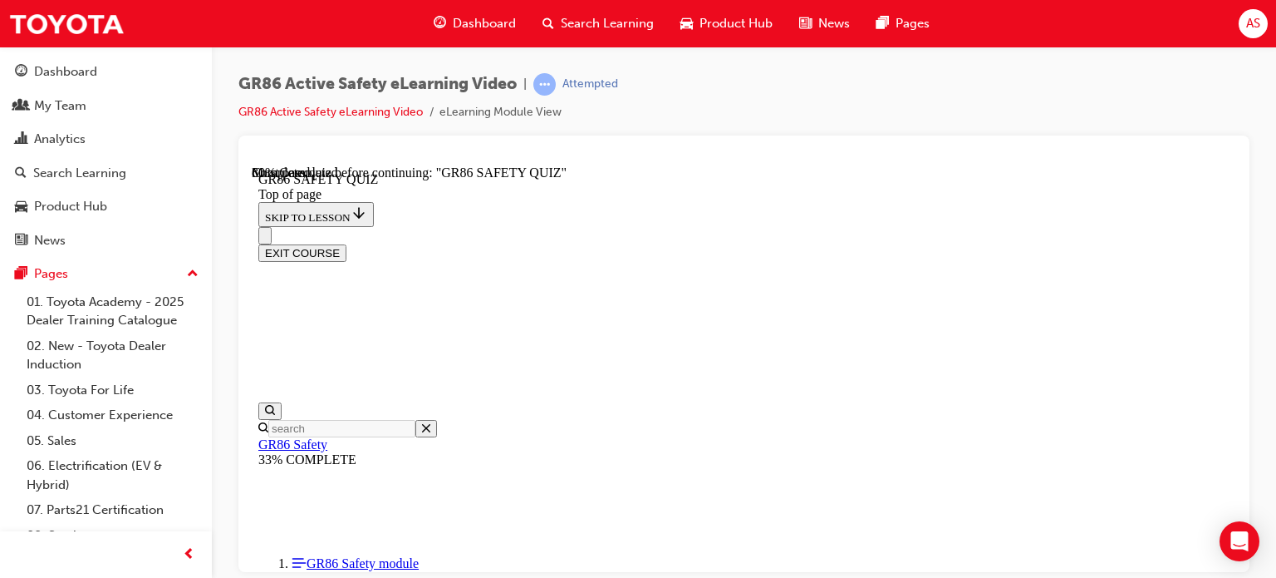
scroll to position [548, 0]
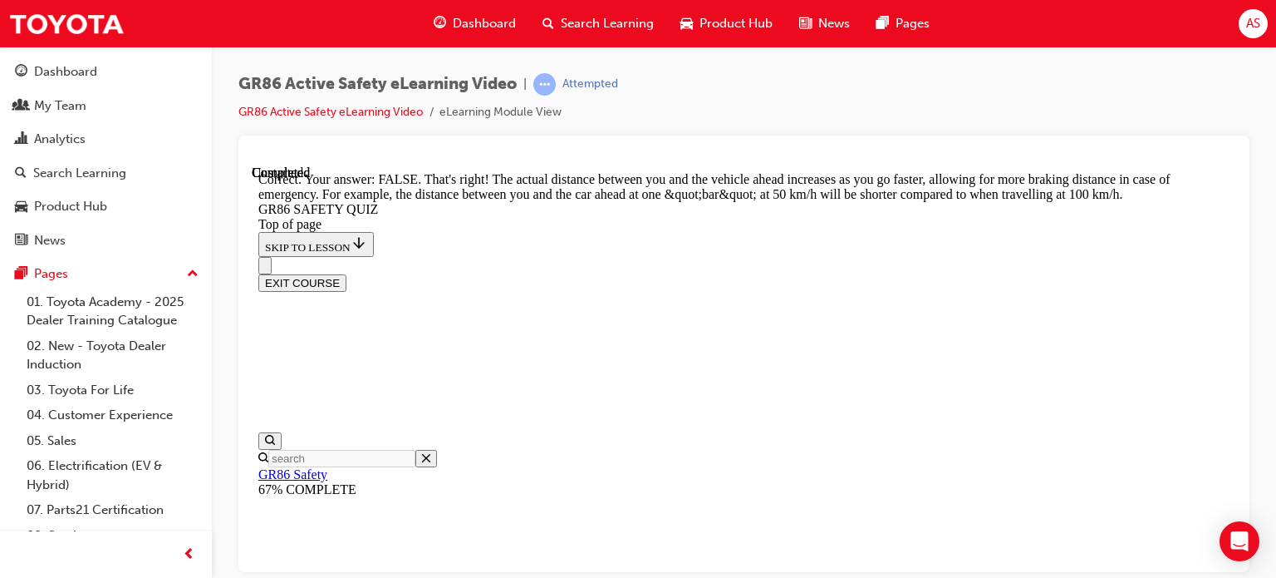
scroll to position [860, 0]
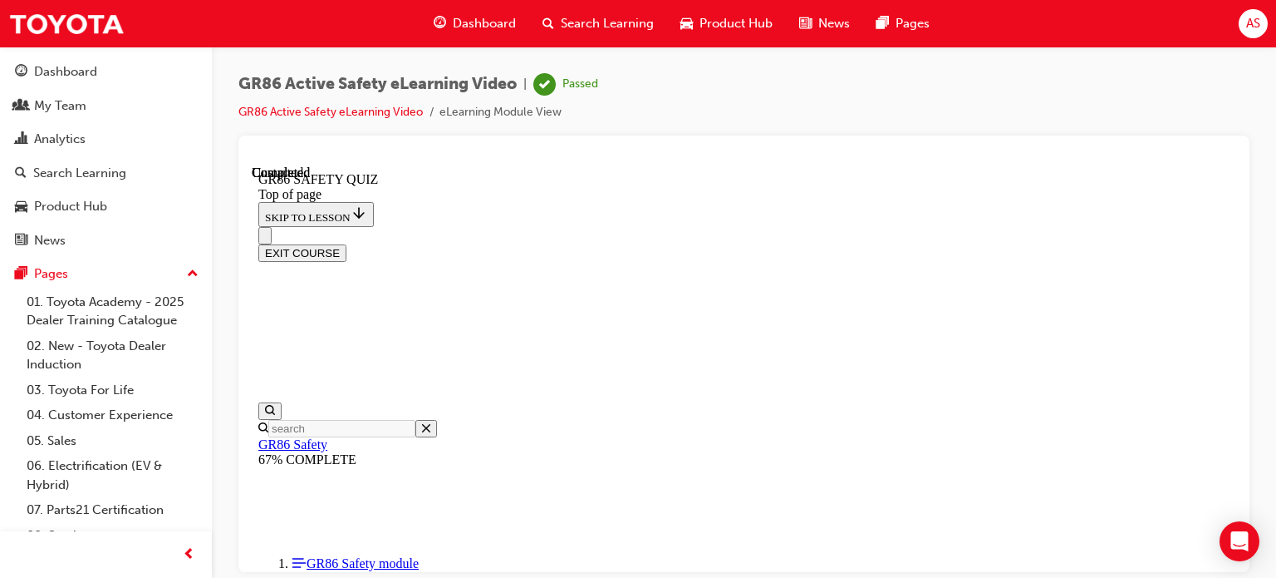
scroll to position [492, 0]
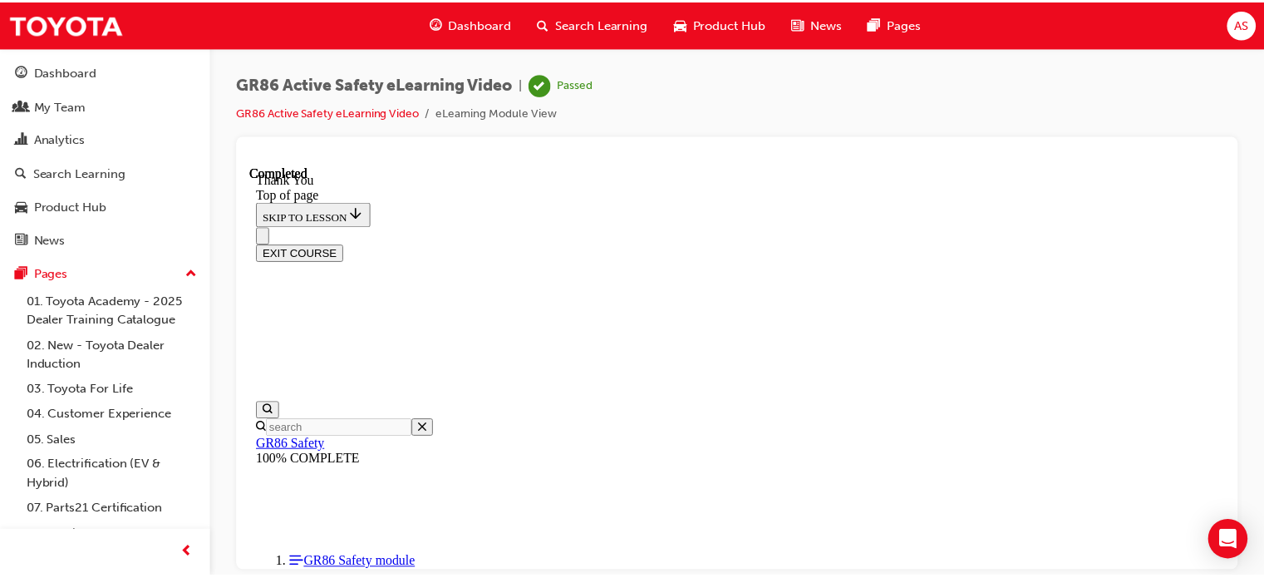
scroll to position [473, 0]
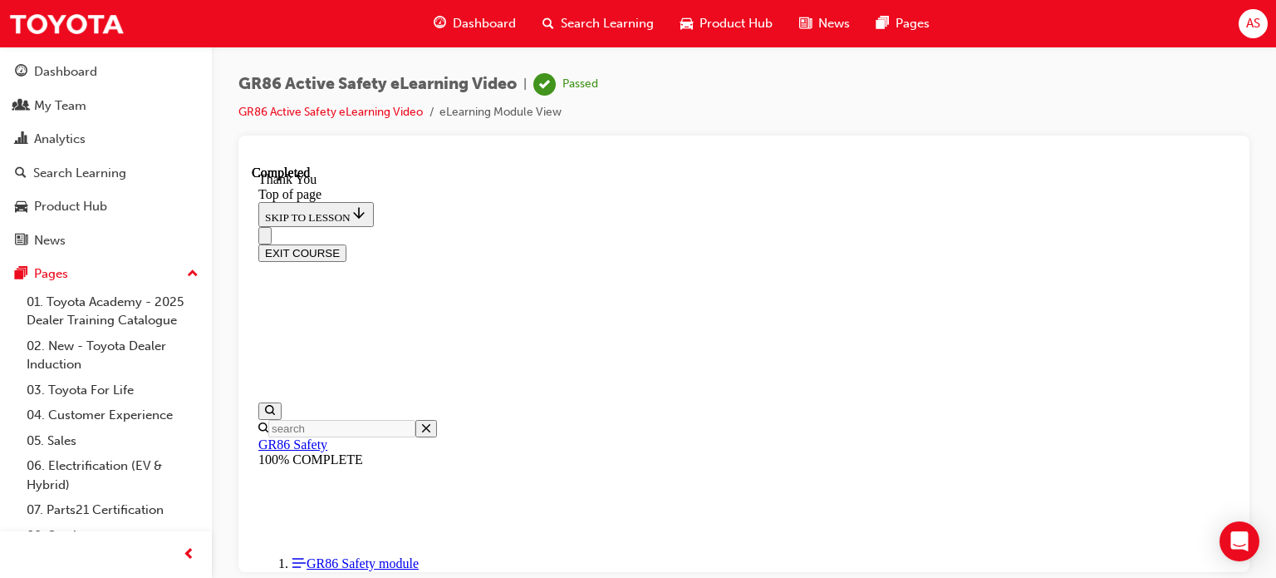
click at [476, 25] on span "Dashboard" at bounding box center [484, 23] width 63 height 19
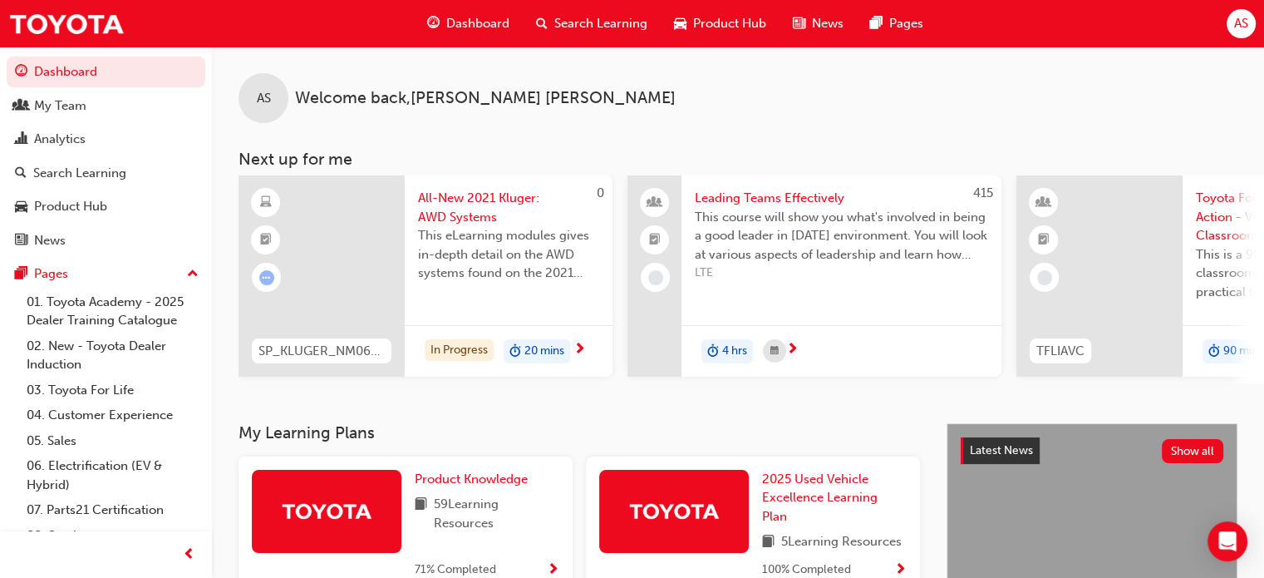
click at [486, 22] on span "Dashboard" at bounding box center [477, 23] width 63 height 19
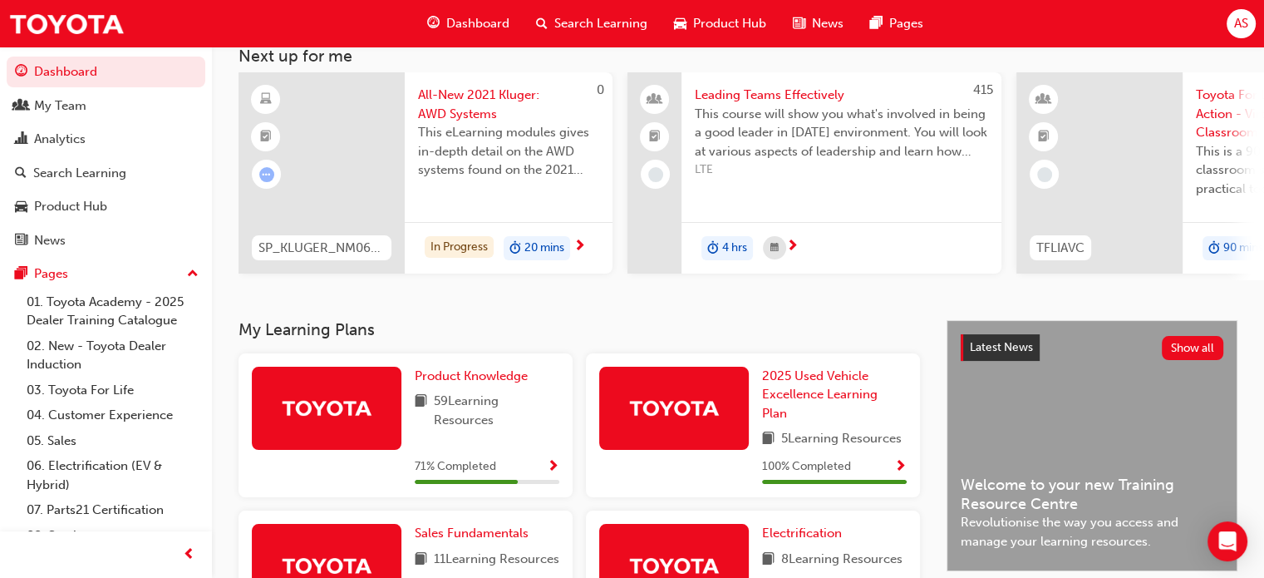
scroll to position [67, 0]
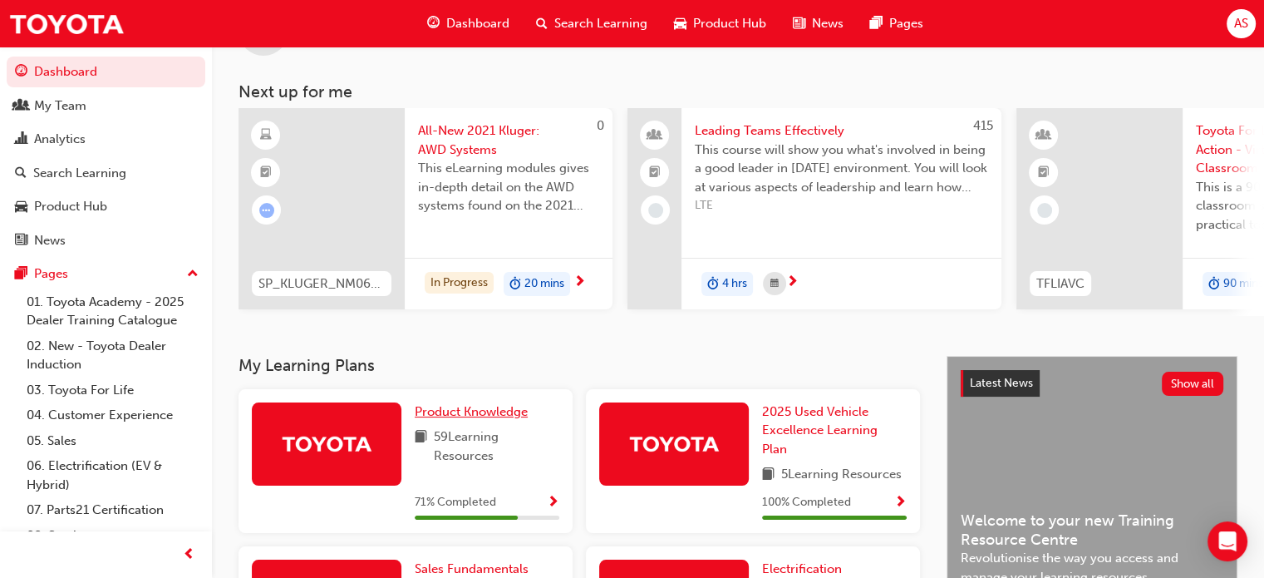
click at [441, 416] on span "Product Knowledge" at bounding box center [471, 411] width 113 height 15
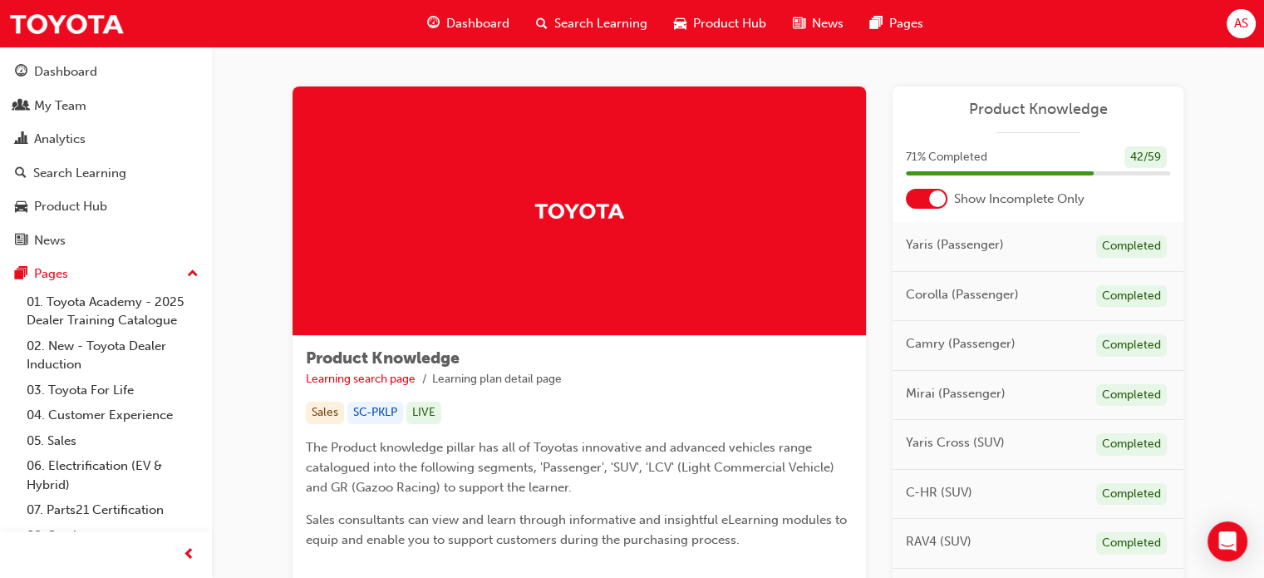
click at [469, 26] on span "Dashboard" at bounding box center [477, 23] width 63 height 19
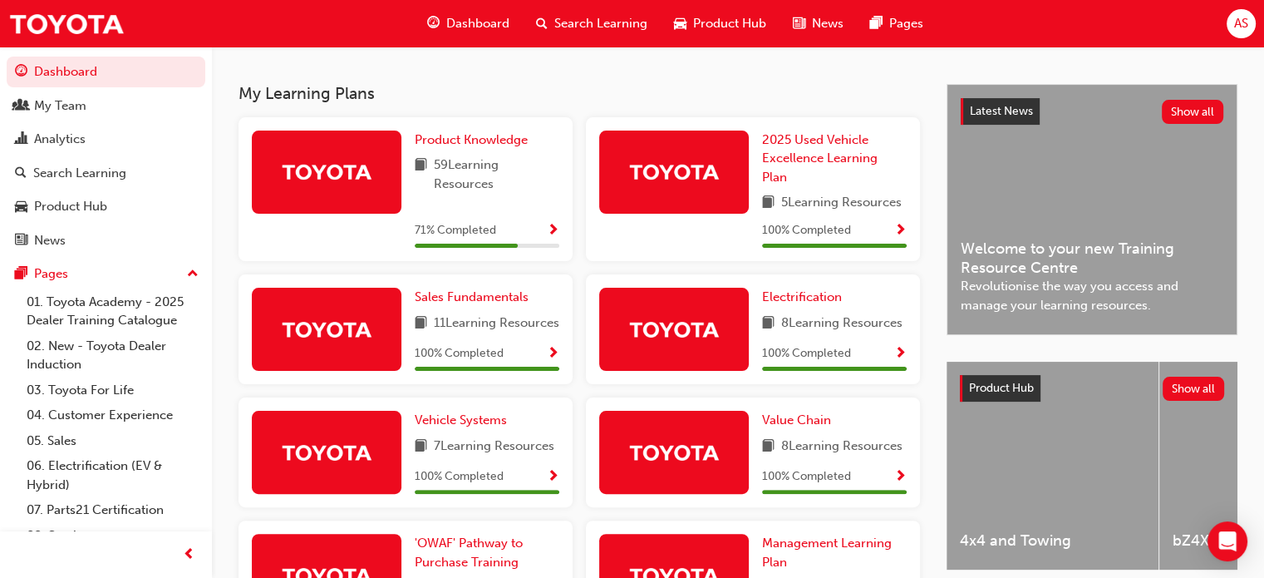
scroll to position [83, 0]
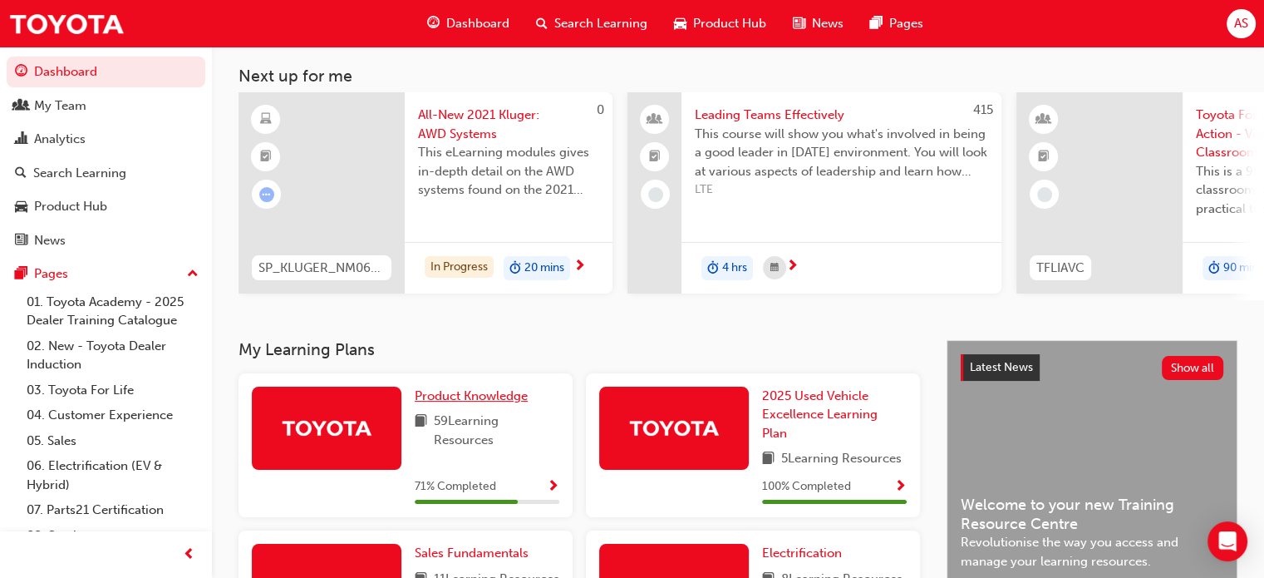
click at [473, 396] on span "Product Knowledge" at bounding box center [471, 395] width 113 height 15
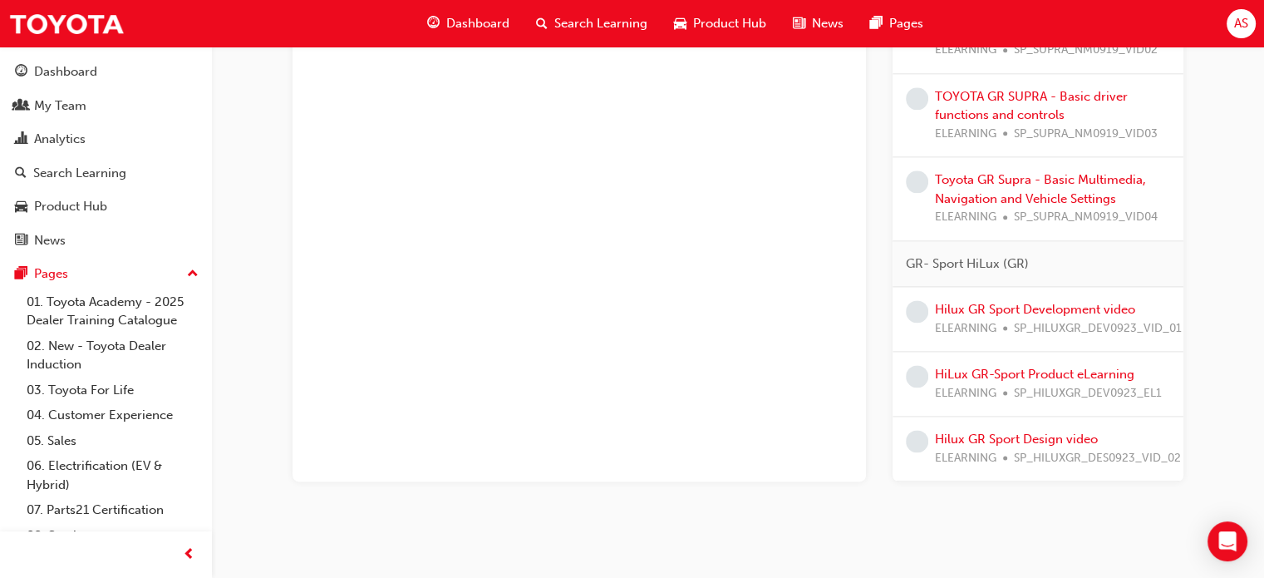
scroll to position [2161, 0]
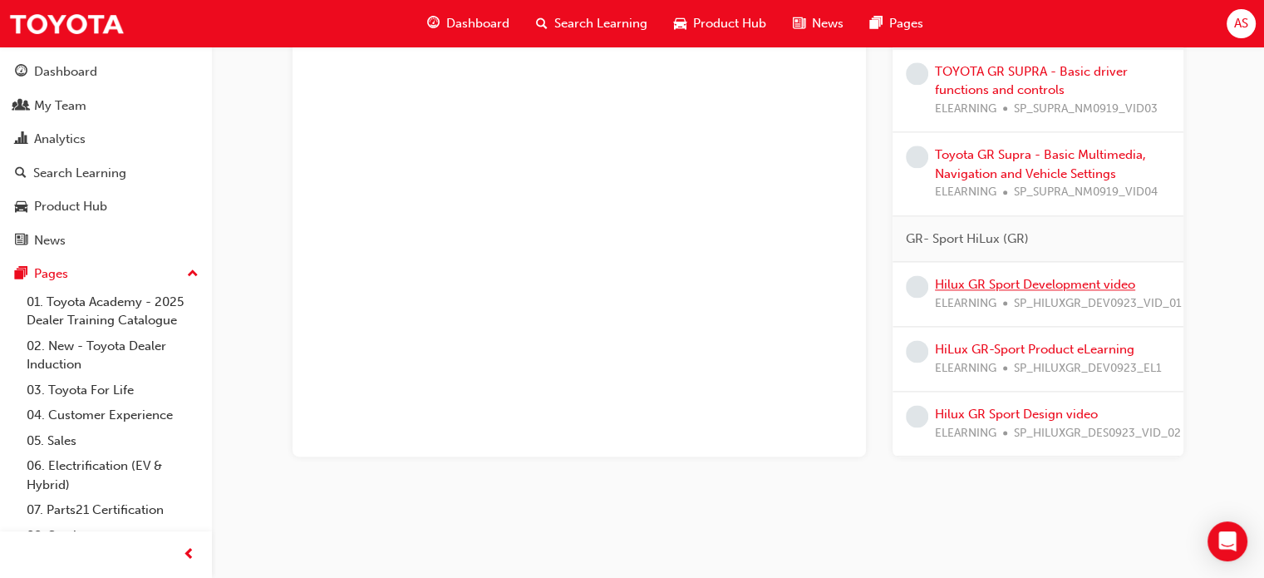
click at [1058, 277] on link "Hilux GR Sport Development video" at bounding box center [1035, 284] width 200 height 15
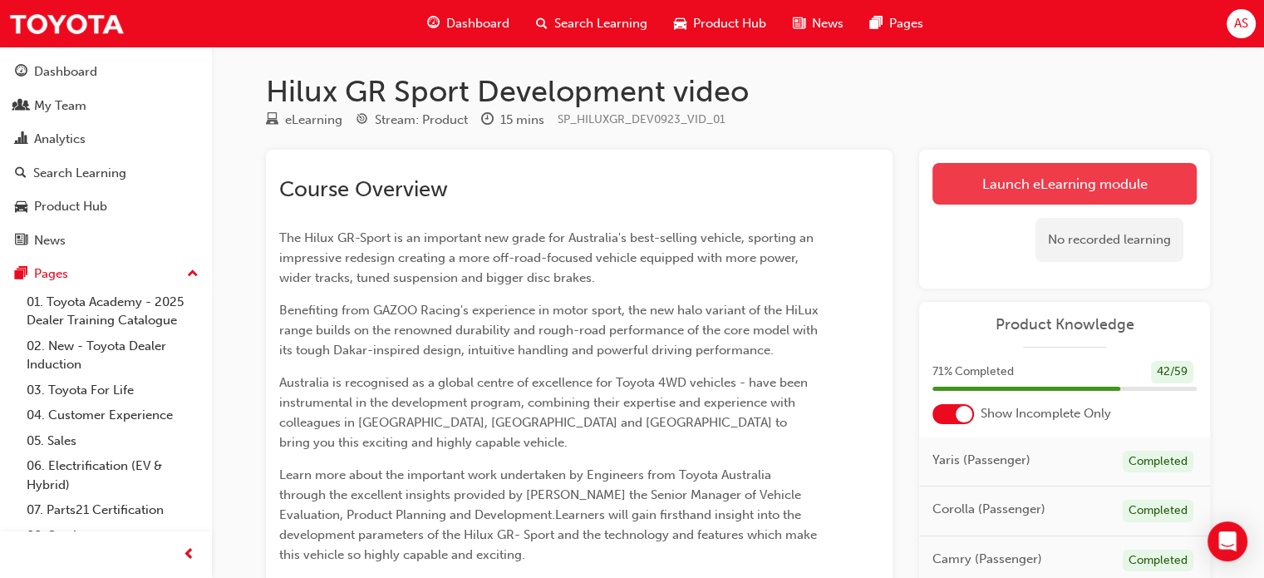
click at [995, 188] on link "Launch eLearning module" at bounding box center [1064, 184] width 264 height 42
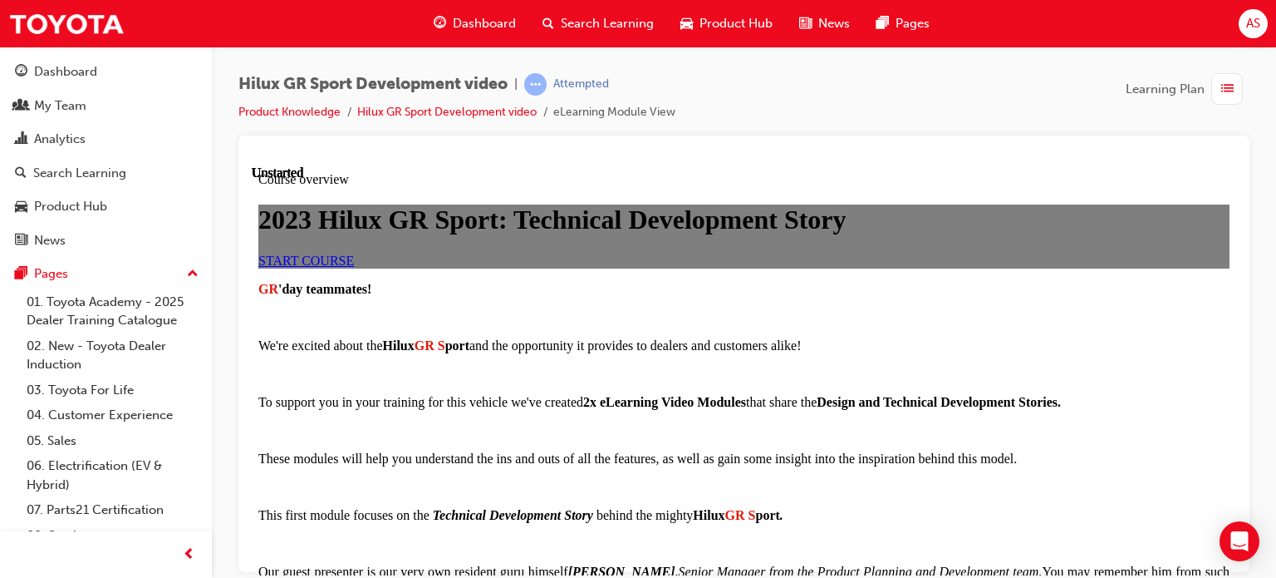
scroll to position [166, 0]
click at [354, 267] on span "START COURSE" at bounding box center [306, 260] width 96 height 14
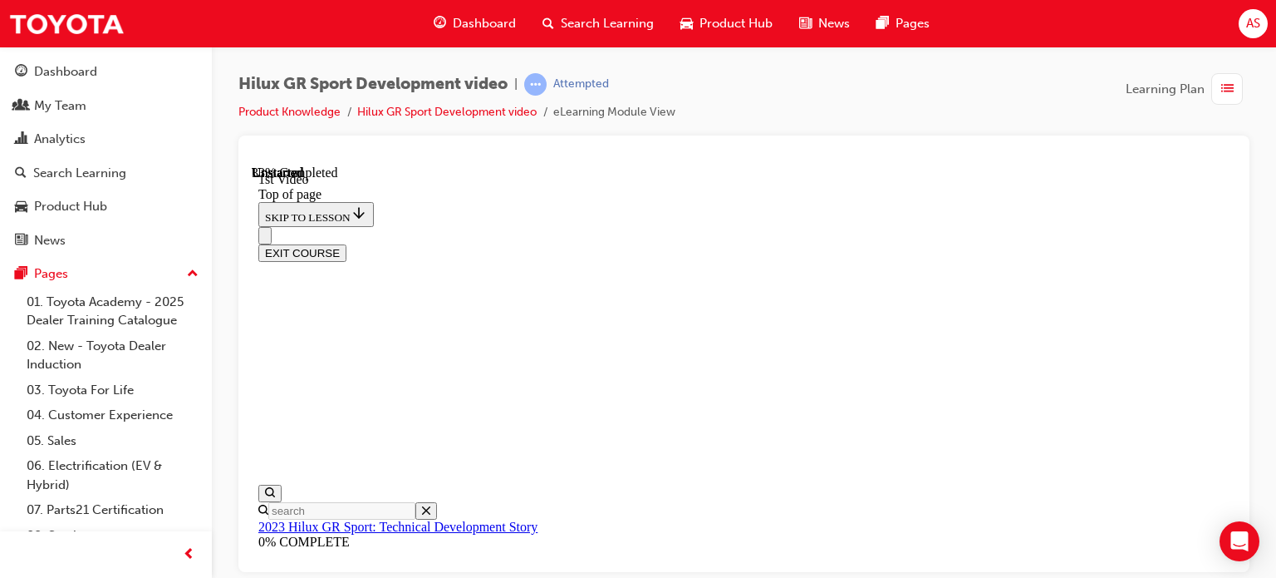
scroll to position [194, 0]
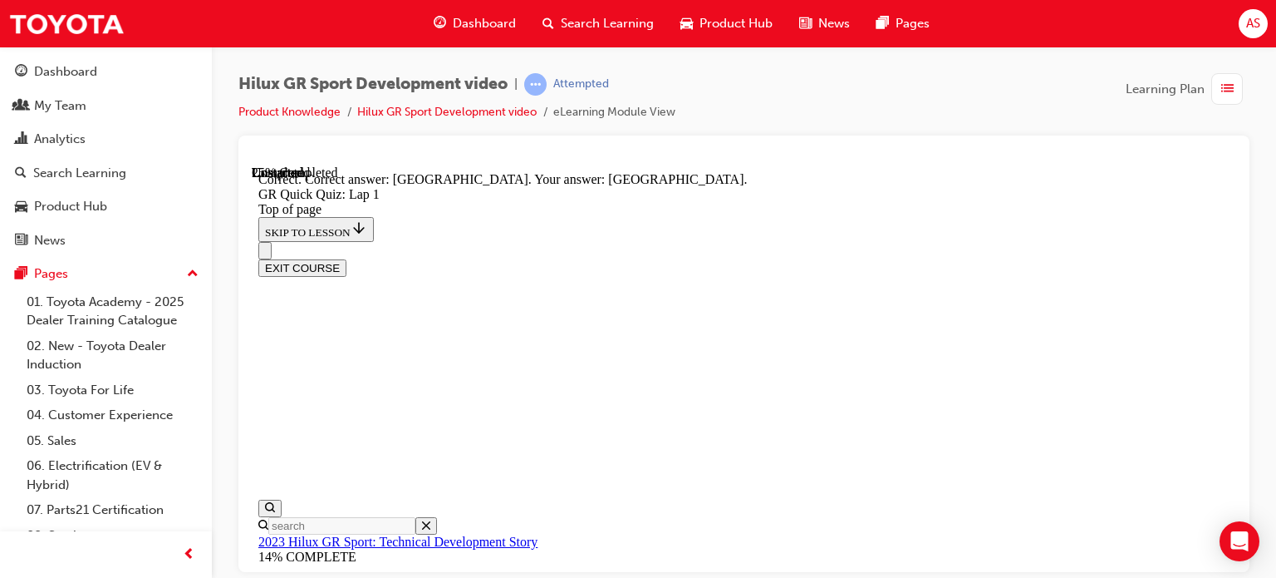
scroll to position [510, 0]
drag, startPoint x: 663, startPoint y: 461, endPoint x: 664, endPoint y: 453, distance: 8.4
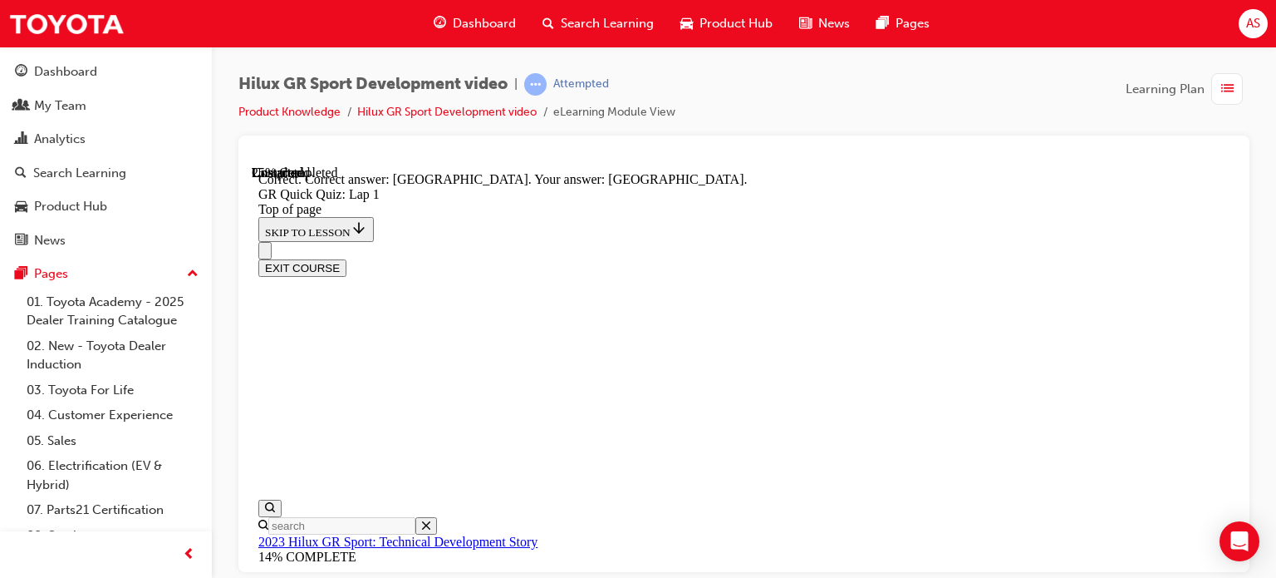
drag, startPoint x: 668, startPoint y: 405, endPoint x: 671, endPoint y: 380, distance: 25.1
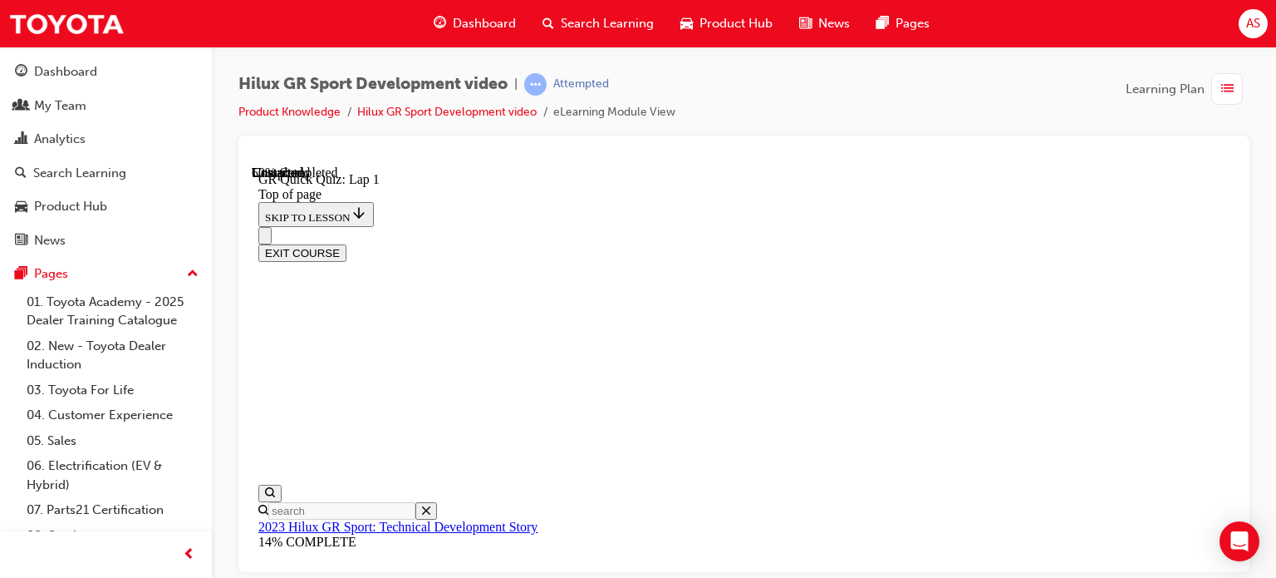
scroll to position [133, 0]
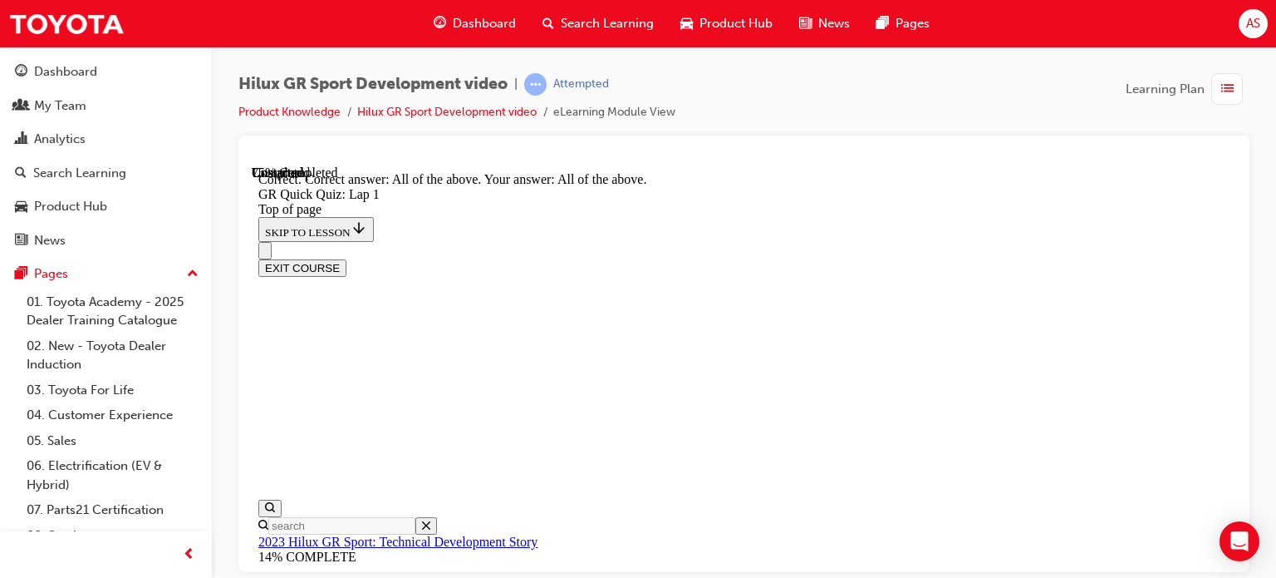
scroll to position [494, 0]
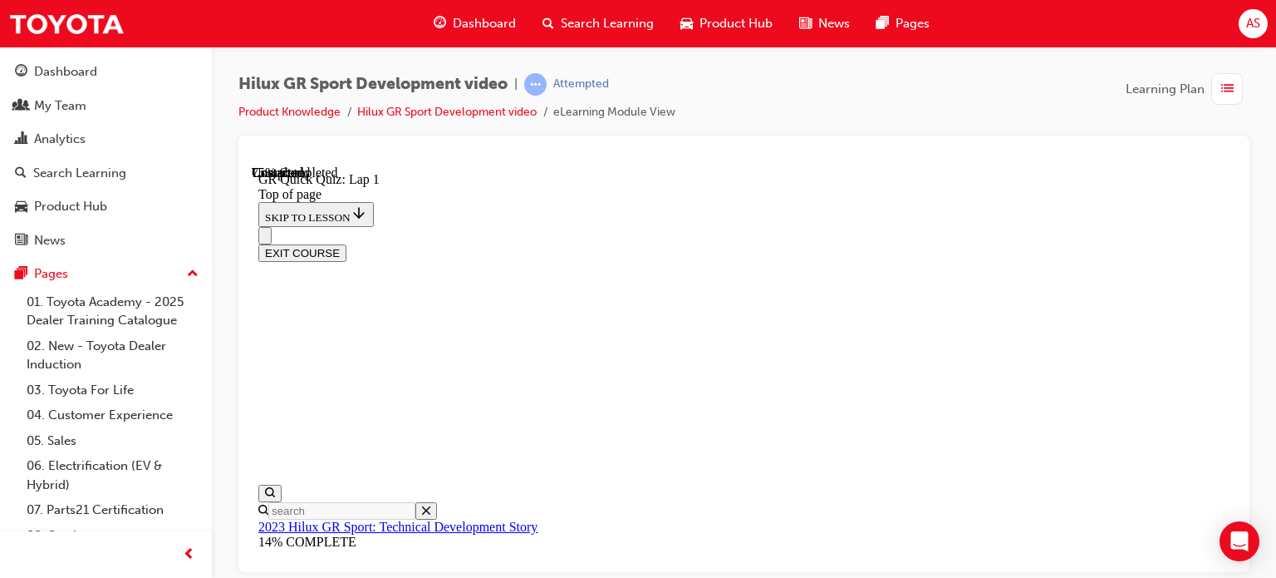
scroll to position [133, 0]
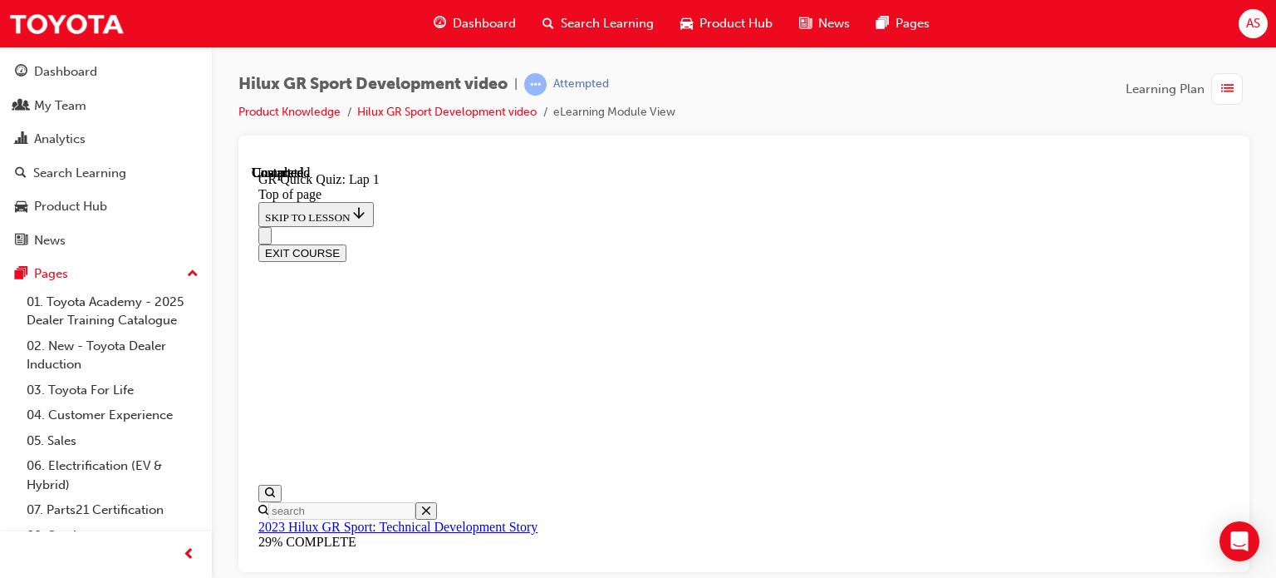
scroll to position [417, 0]
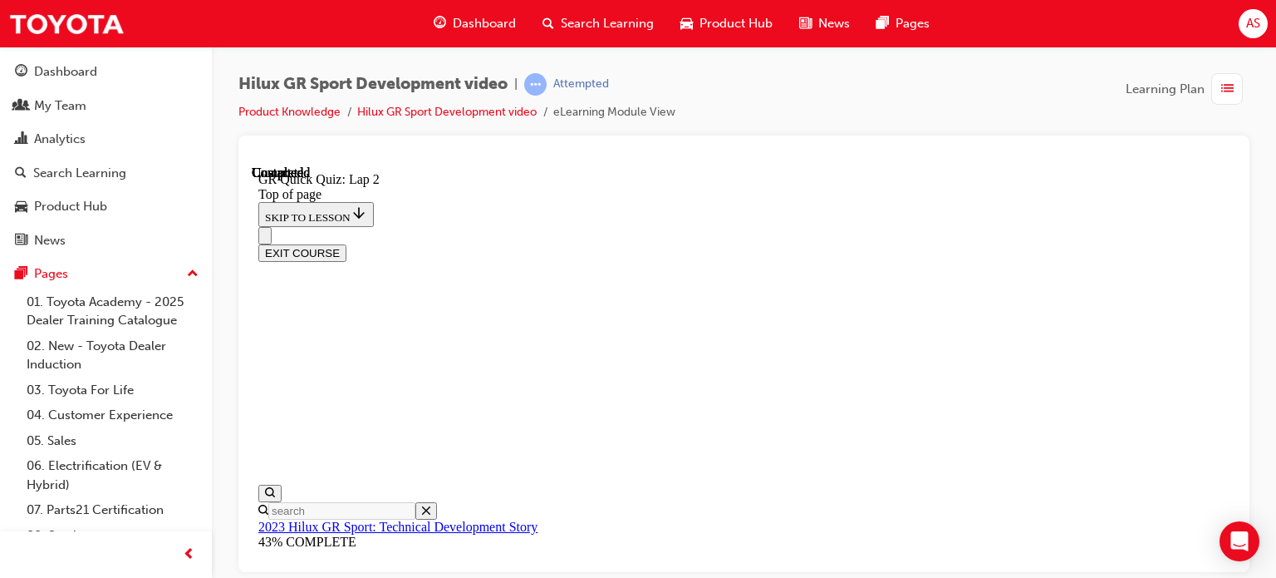
scroll to position [465, 0]
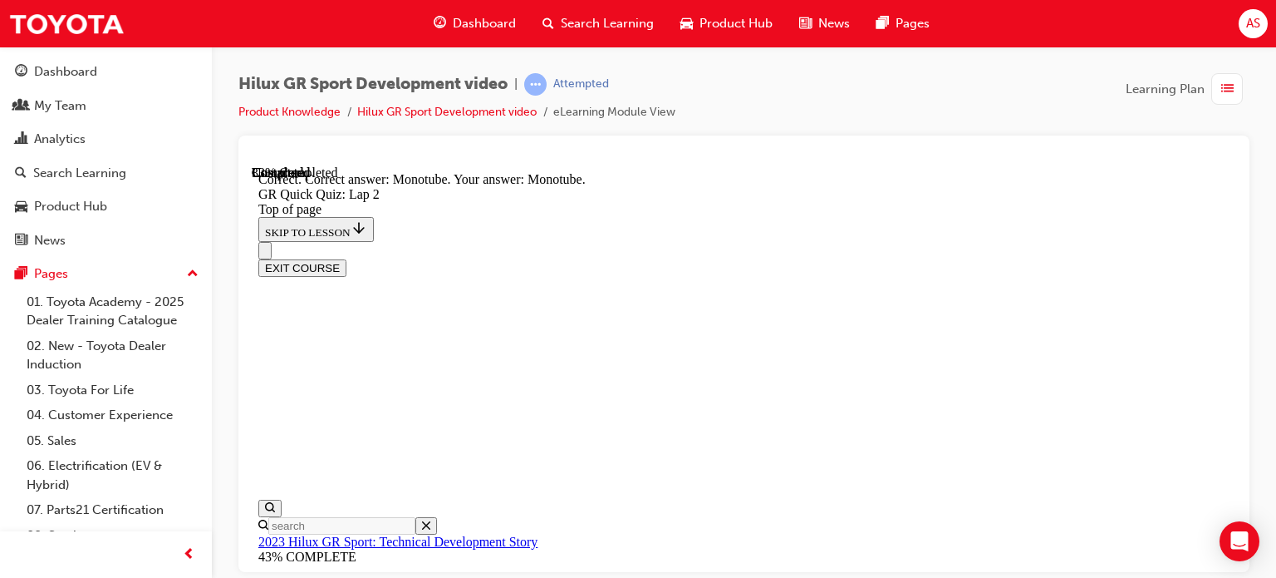
scroll to position [567, 0]
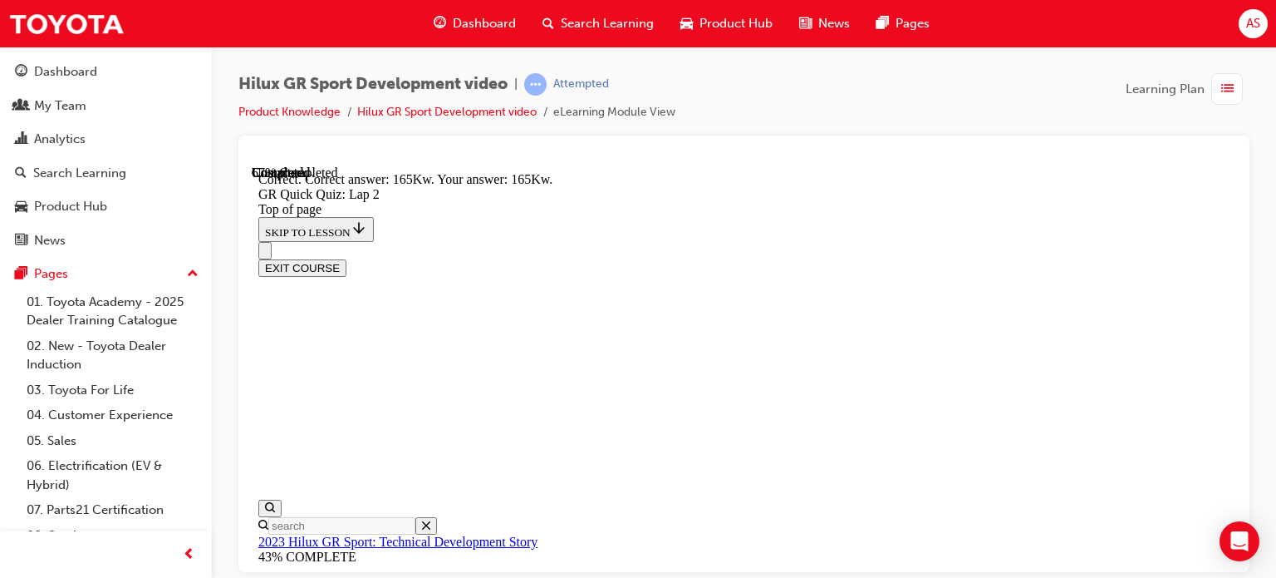
scroll to position [550, 0]
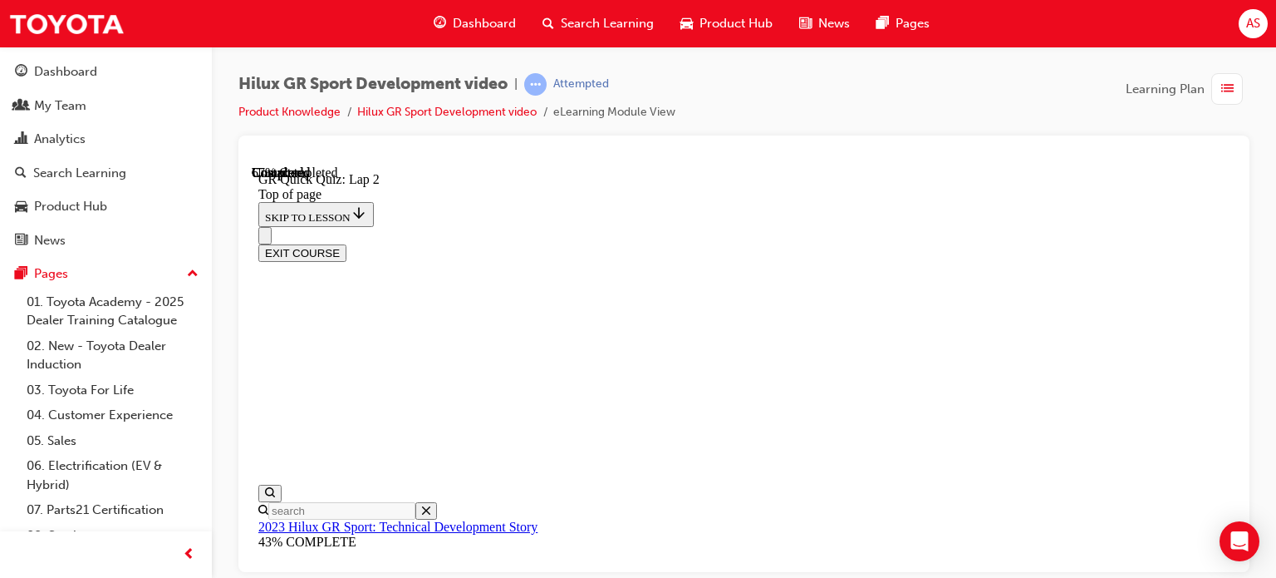
scroll to position [216, 0]
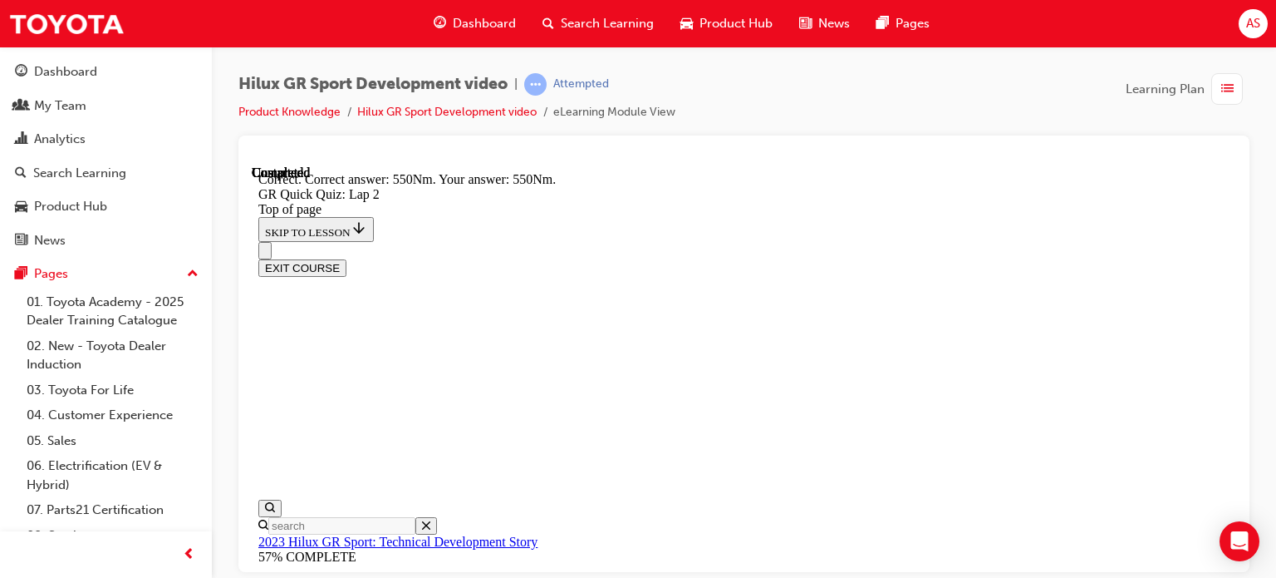
scroll to position [465, 0]
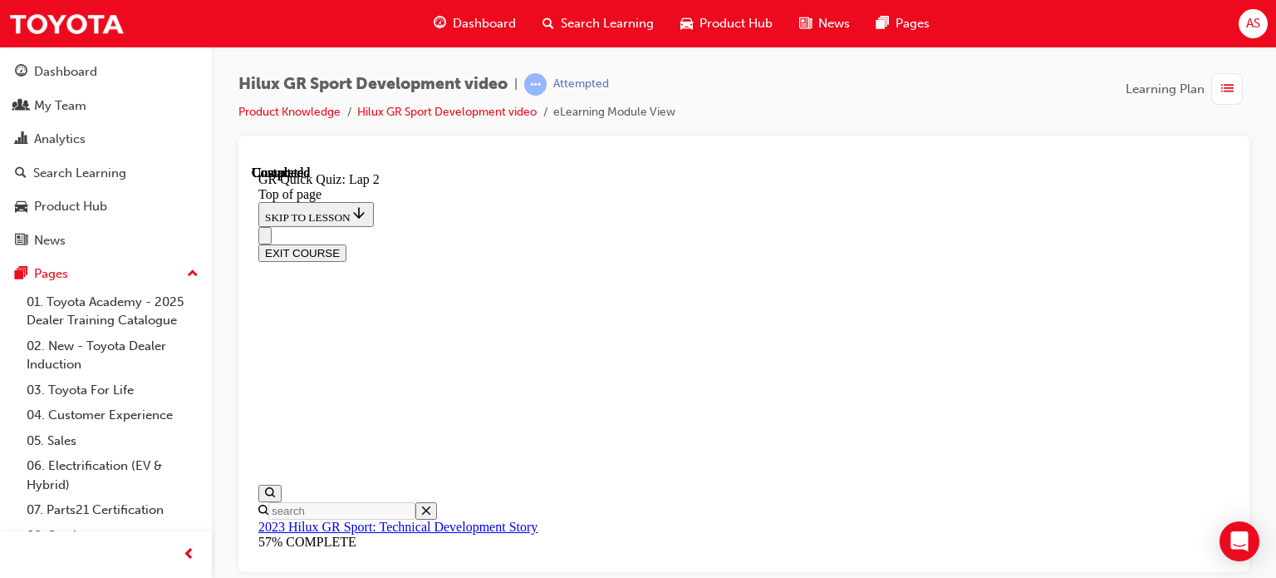
scroll to position [417, 0]
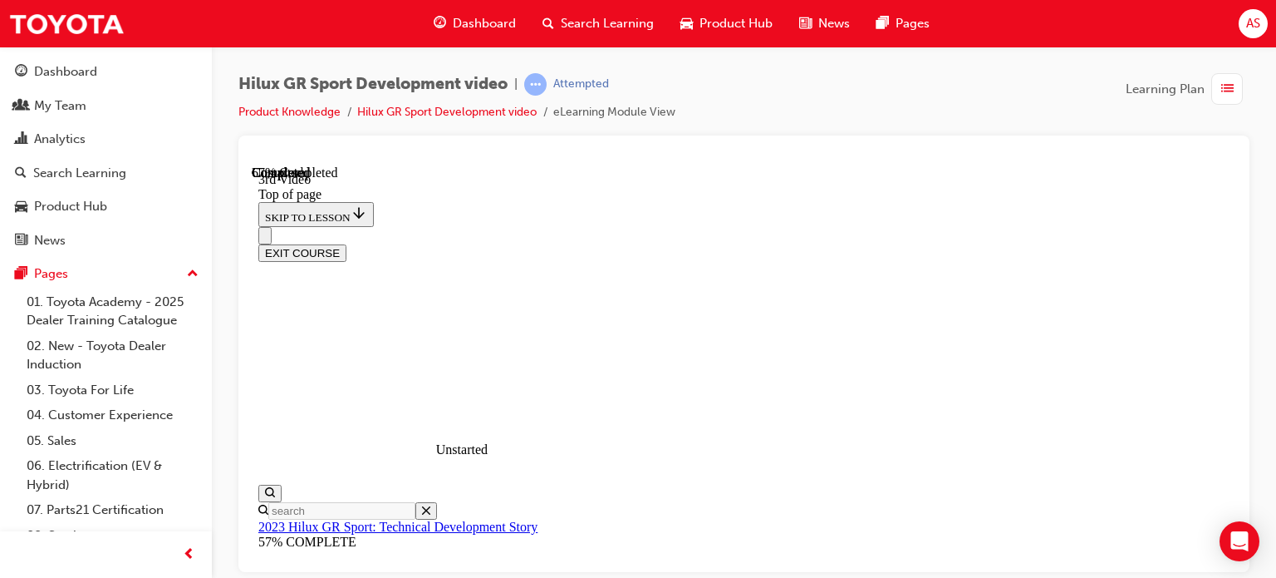
scroll to position [711, 0]
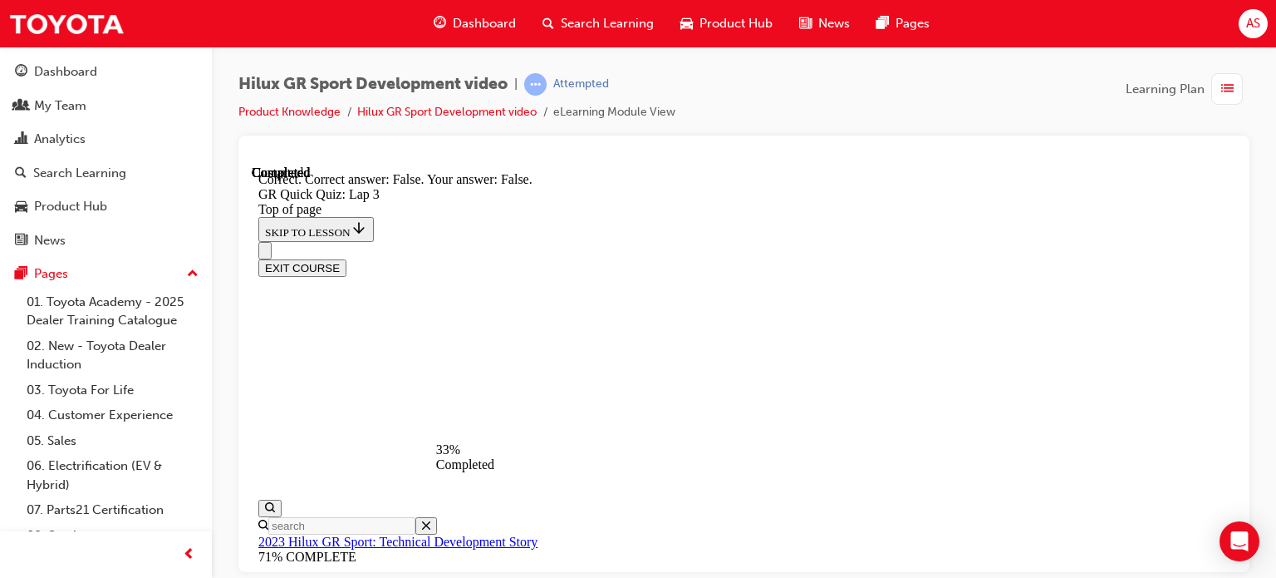
scroll to position [434, 0]
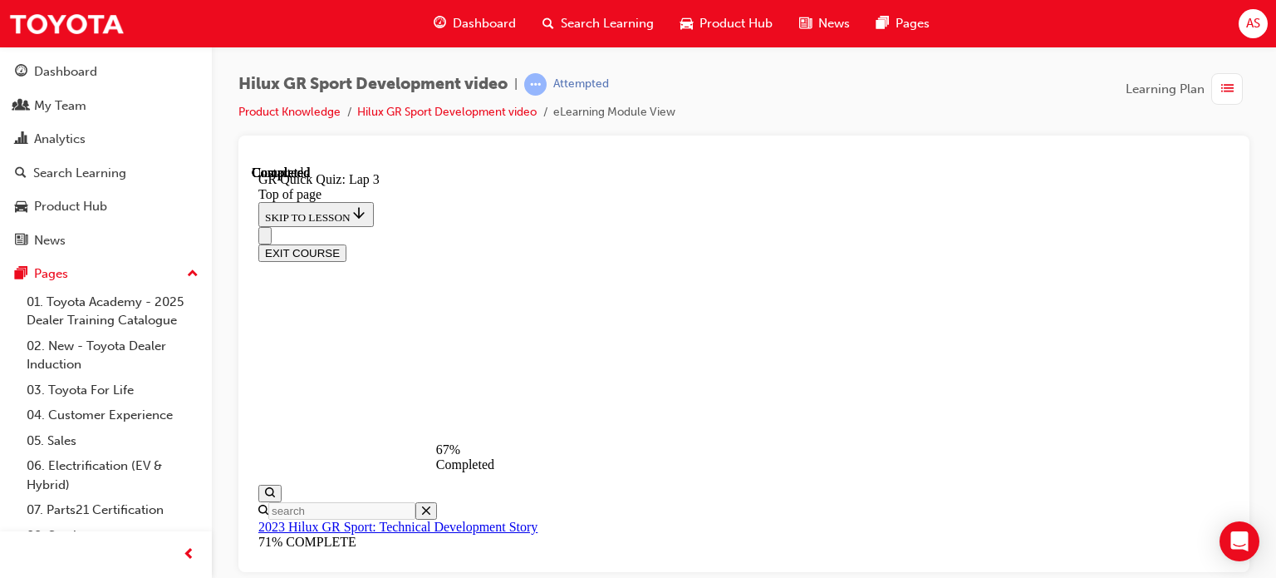
scroll to position [217, 0]
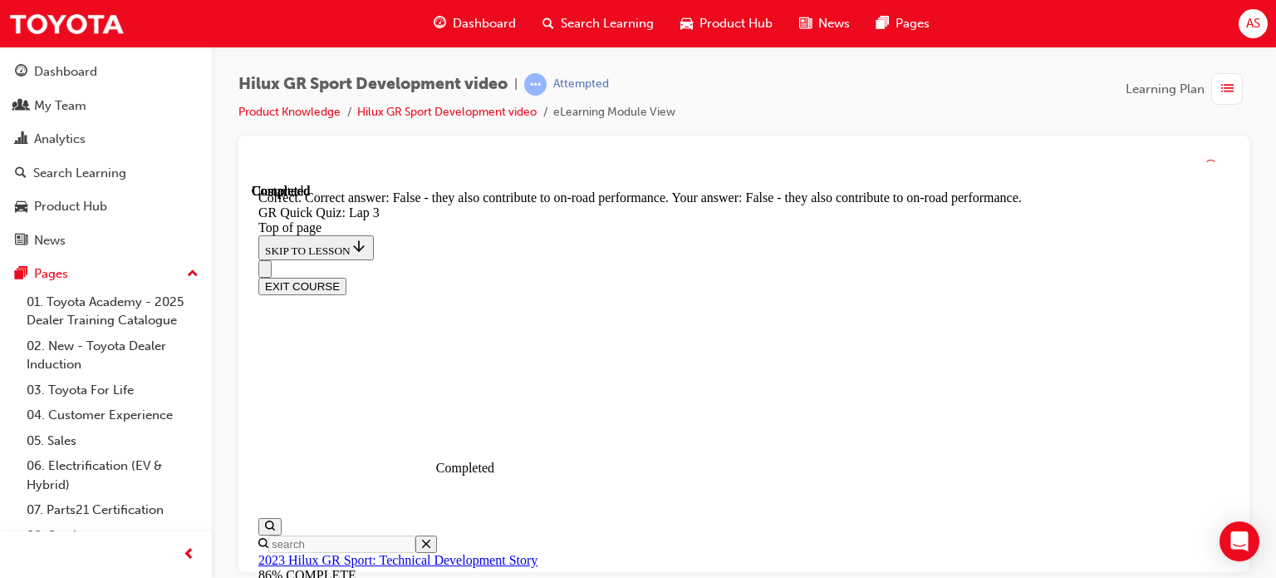
scroll to position [377, 0]
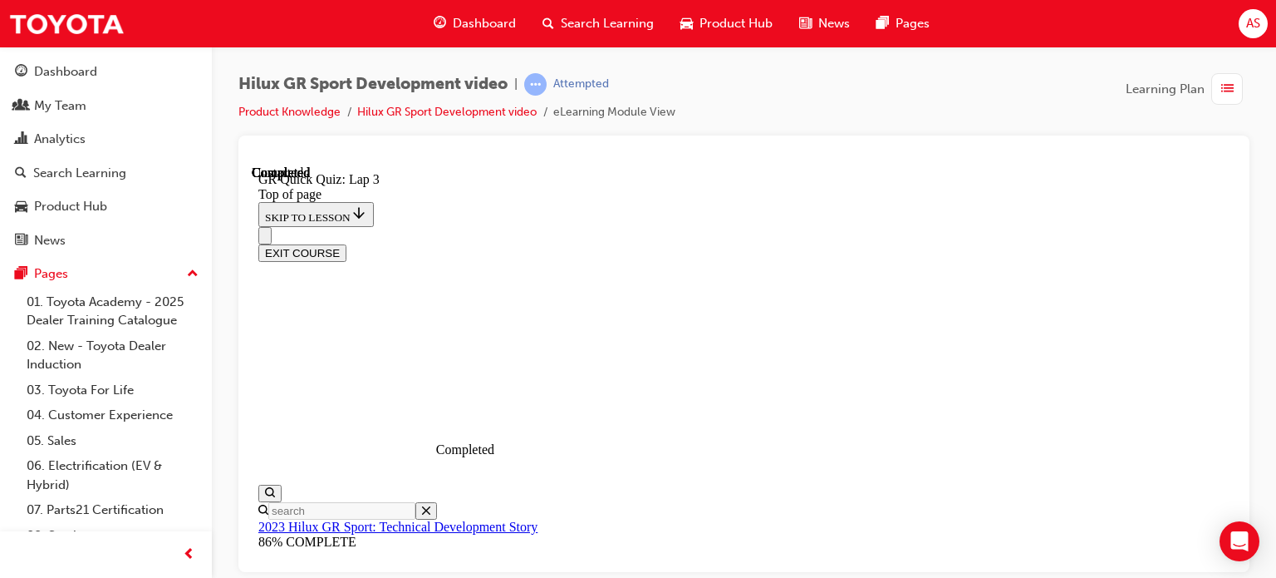
scroll to position [417, 0]
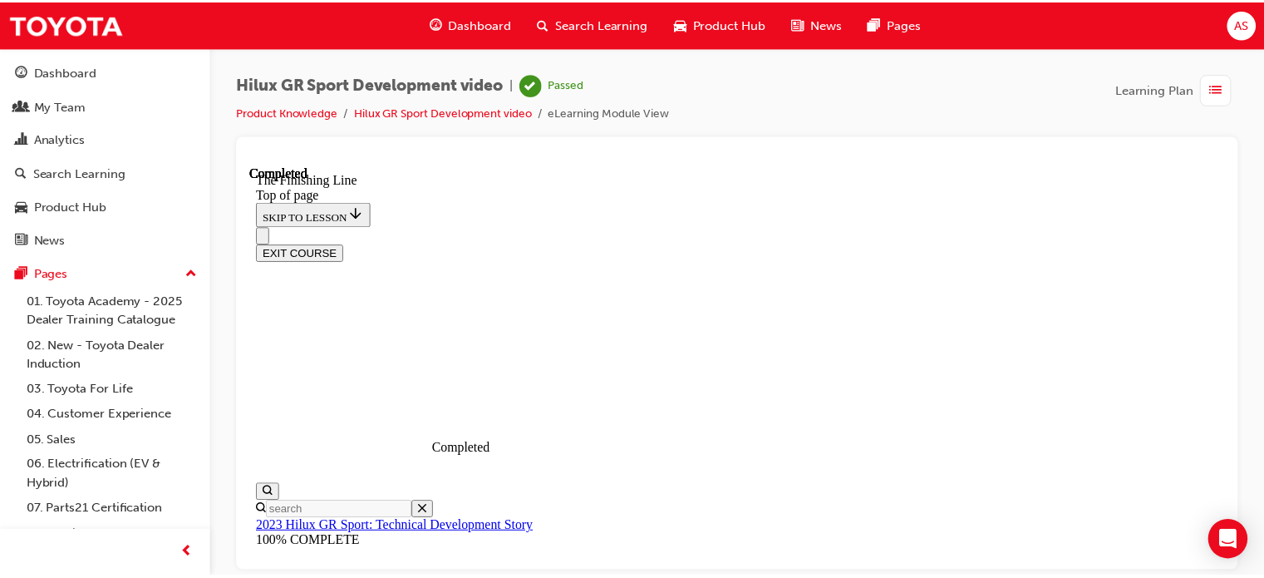
scroll to position [220, 0]
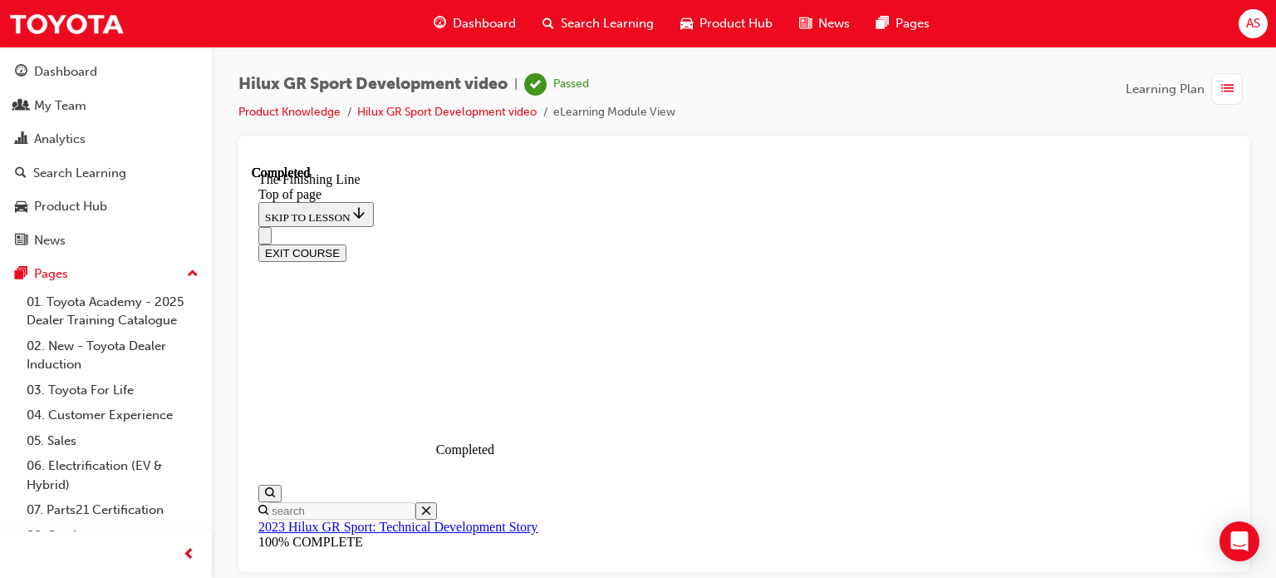
click at [487, 22] on span "Dashboard" at bounding box center [484, 23] width 63 height 19
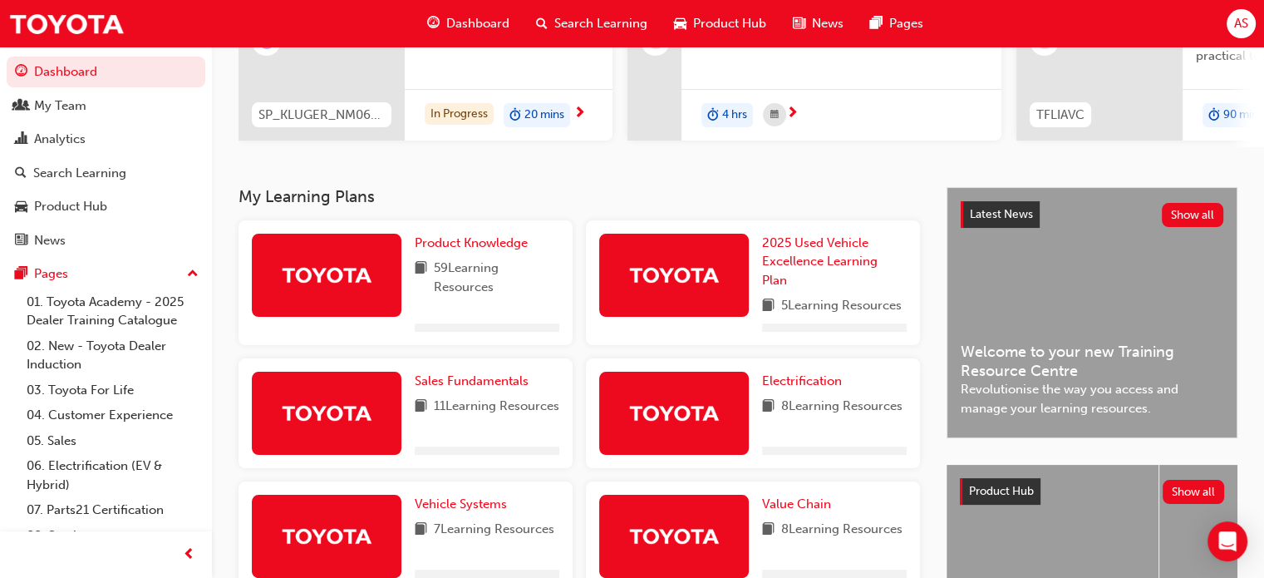
scroll to position [249, 0]
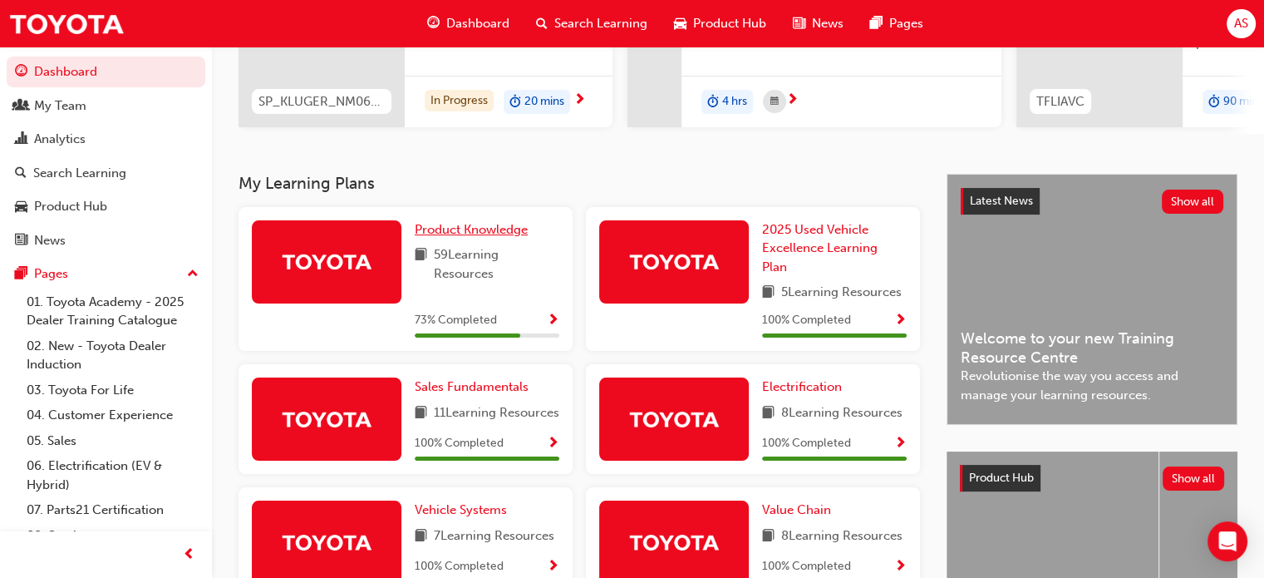
click at [455, 236] on span "Product Knowledge" at bounding box center [471, 229] width 113 height 15
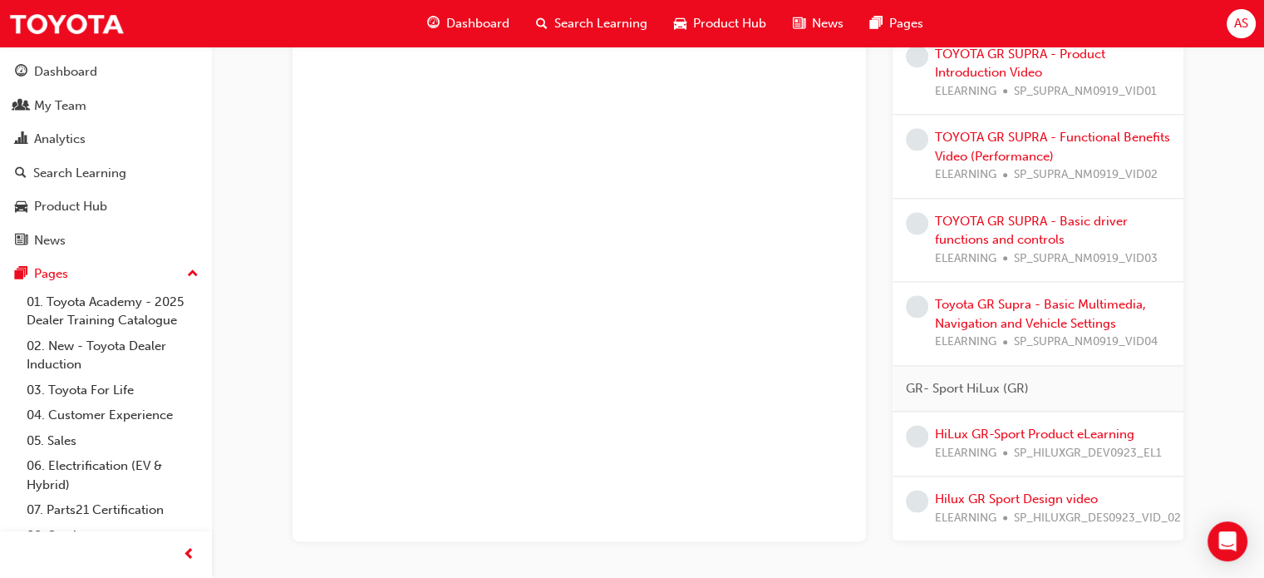
scroll to position [2097, 0]
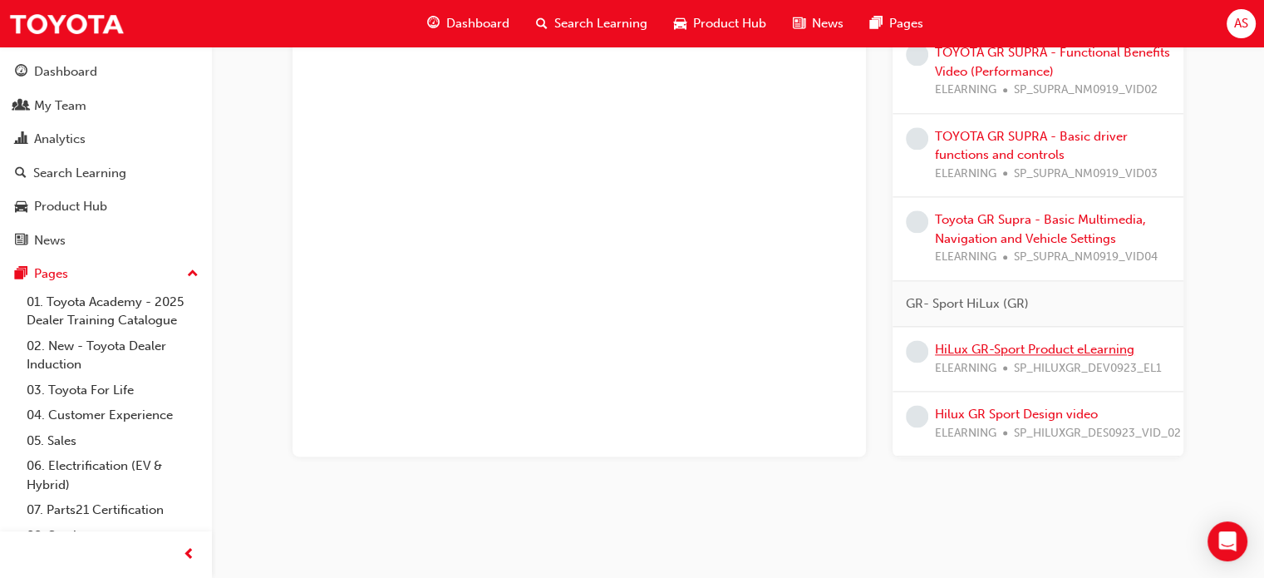
click at [1045, 342] on link "HiLux GR-Sport Product eLearning" at bounding box center [1034, 349] width 199 height 15
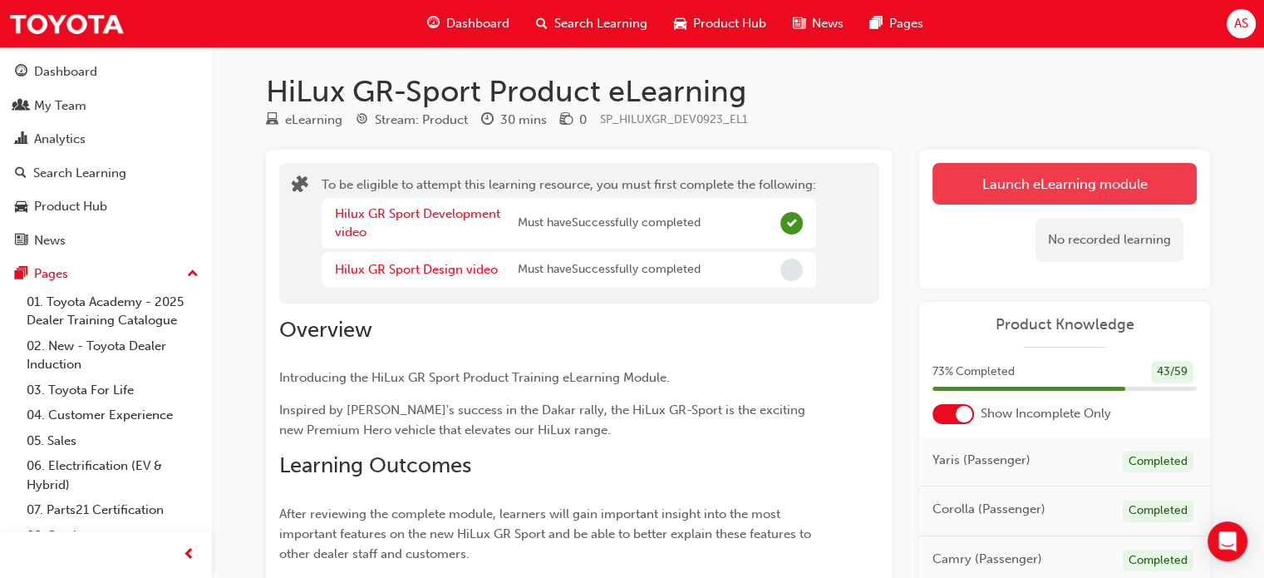
click at [1040, 182] on button "Launch eLearning module" at bounding box center [1064, 184] width 264 height 42
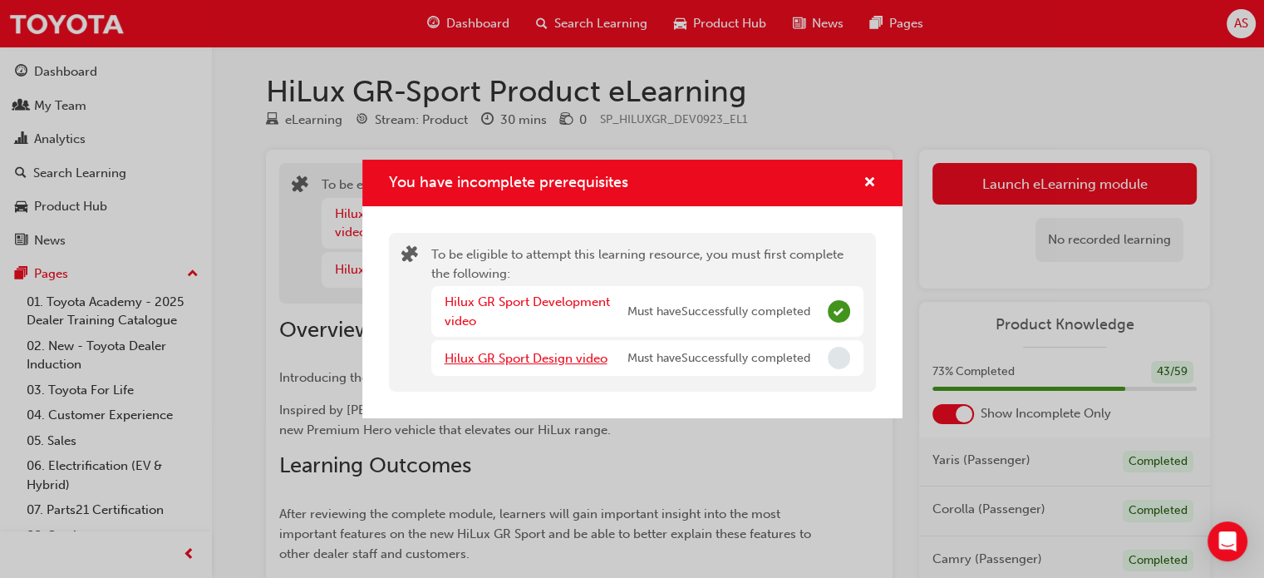
click at [550, 356] on link "Hilux GR Sport Design video" at bounding box center [526, 358] width 163 height 15
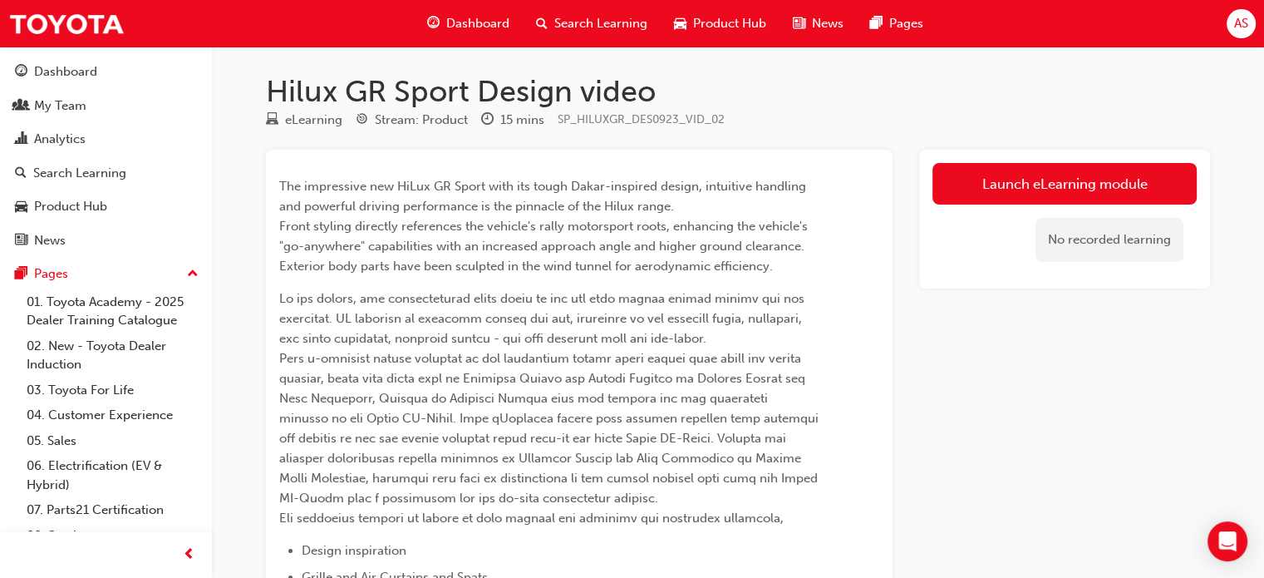
click at [1061, 181] on link "Launch eLearning module" at bounding box center [1064, 184] width 264 height 42
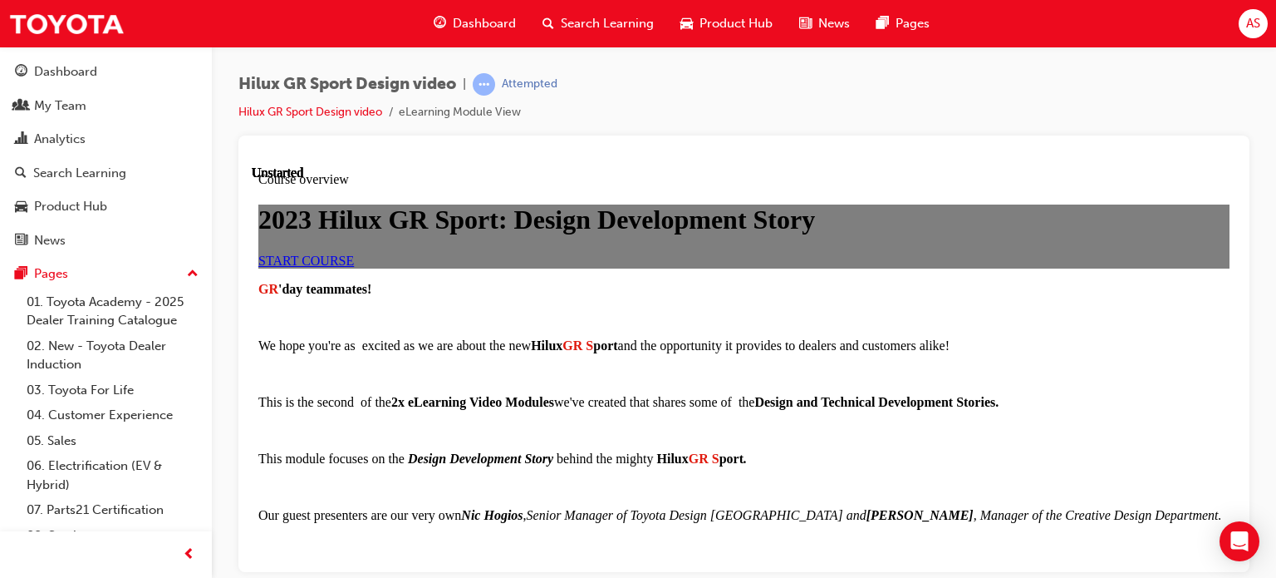
scroll to position [83, 0]
click at [354, 267] on link "START COURSE" at bounding box center [306, 260] width 96 height 14
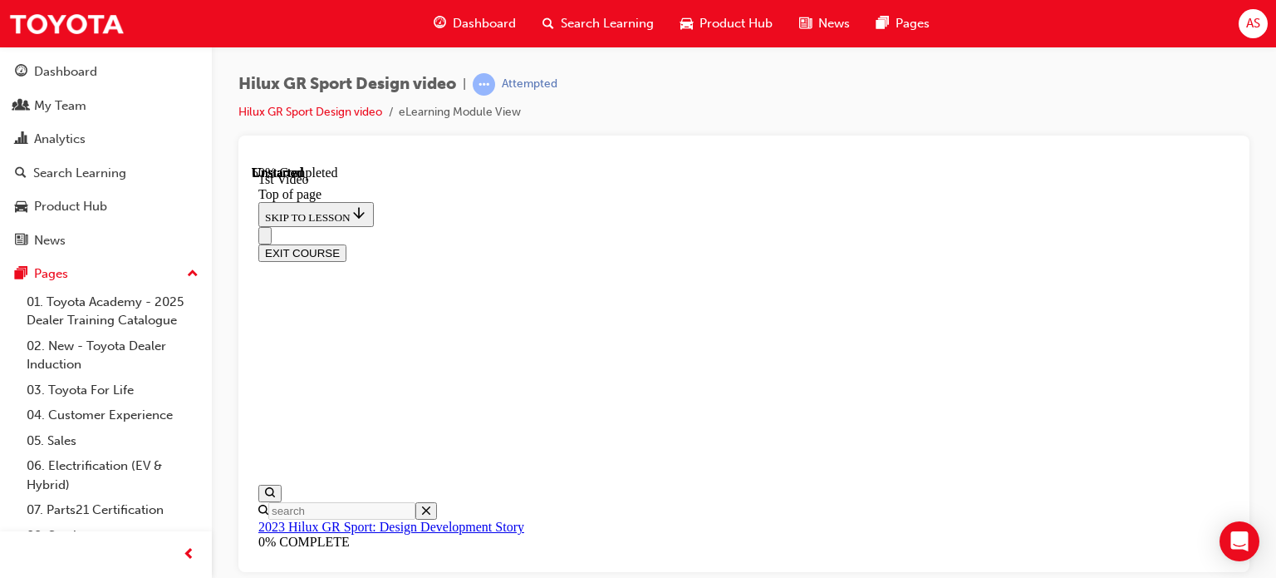
scroll to position [467, 0]
click at [815, 73] on div "Hilux GR Sport Design video | Attempted Hilux GR Sport Design video eLearning M…" at bounding box center [743, 104] width 1011 height 62
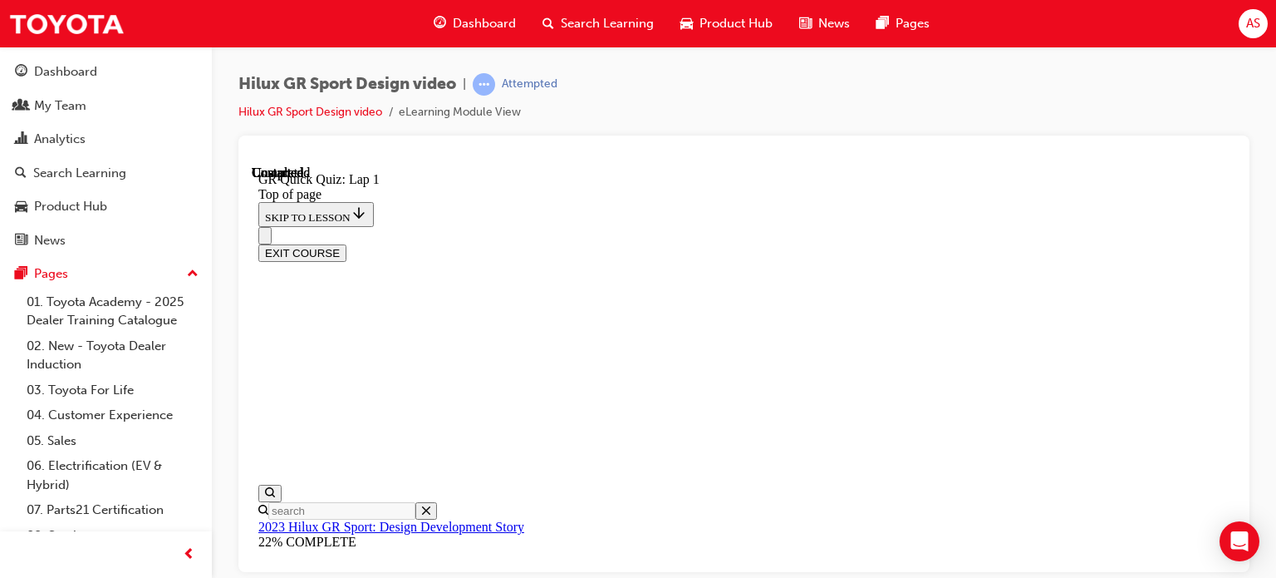
scroll to position [417, 0]
